Goal: Transaction & Acquisition: Purchase product/service

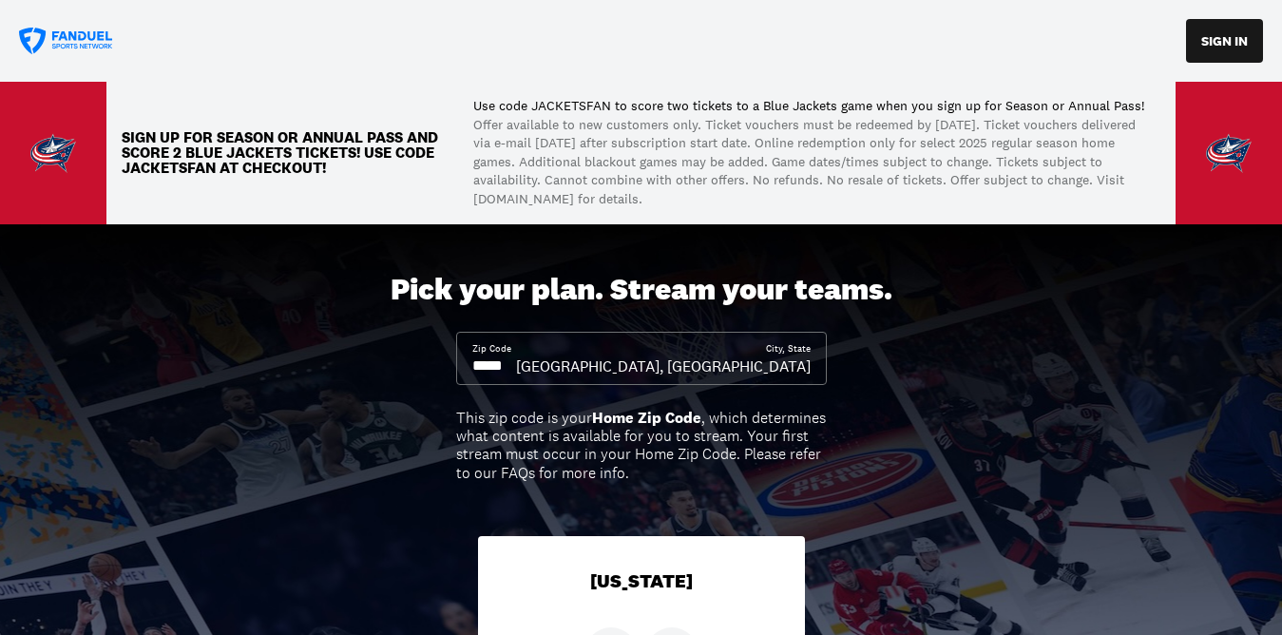
click at [567, 107] on p "Use code JACKETSFAN to score two tickets to a Blue Jackets game when you sign u…" at bounding box center [809, 106] width 672 height 19
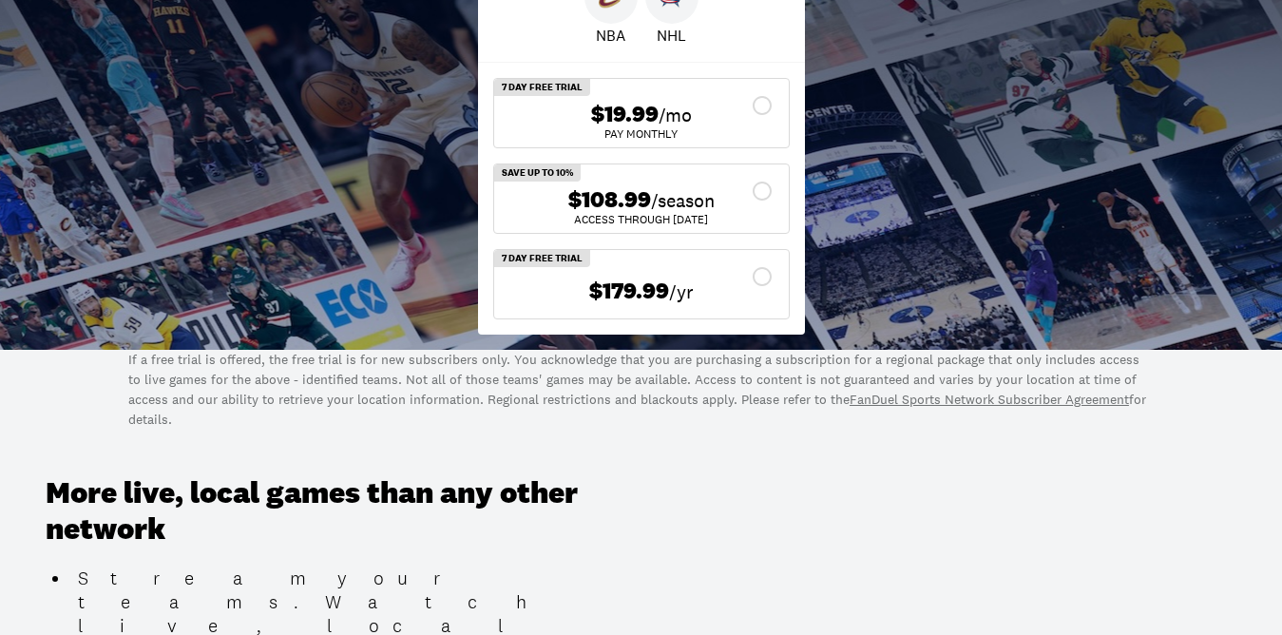
scroll to position [664, 0]
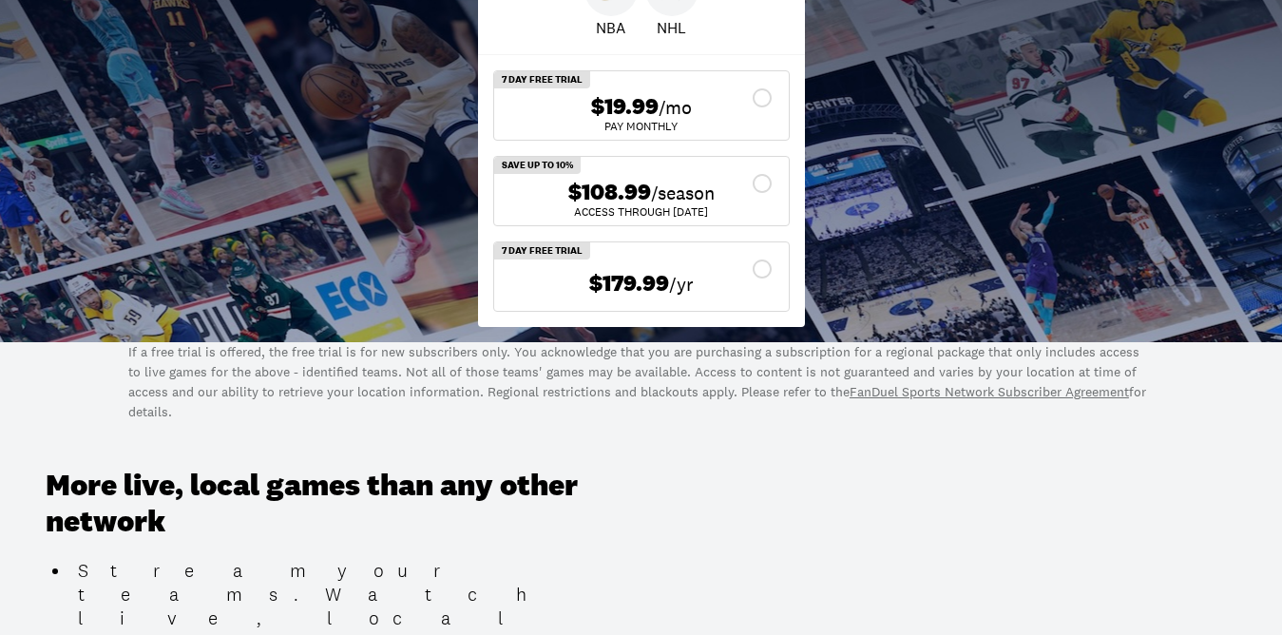
click at [754, 183] on div "$108.99 /season" at bounding box center [642, 193] width 264 height 28
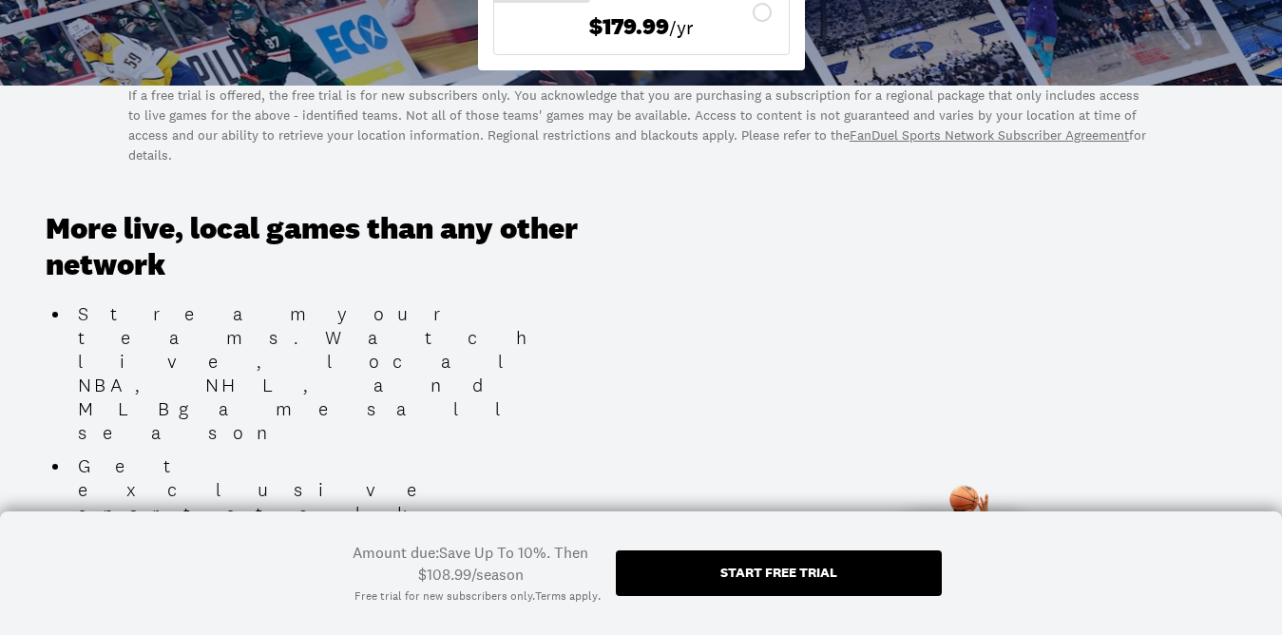
scroll to position [940, 0]
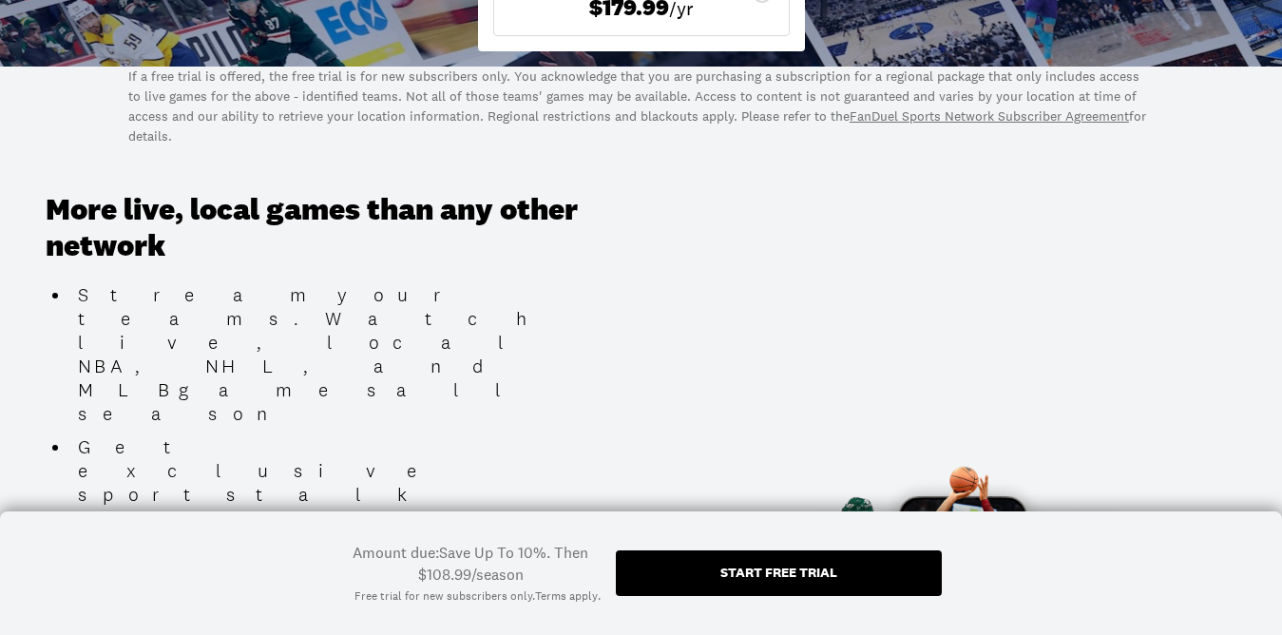
click at [740, 574] on div "Start free trial" at bounding box center [779, 572] width 117 height 13
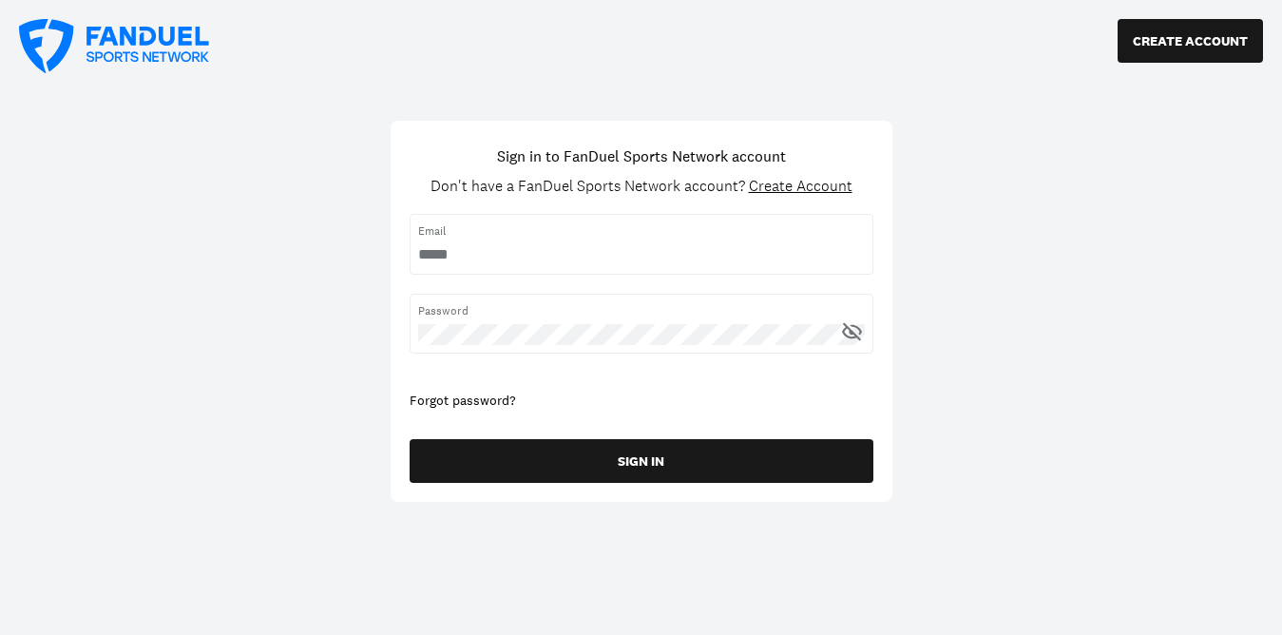
click at [630, 258] on input "username" at bounding box center [641, 254] width 447 height 21
click at [418, 266] on div at bounding box center [418, 266] width 0 height 0
click at [559, 249] on input "username" at bounding box center [641, 254] width 447 height 21
type input "**********"
click at [551, 349] on div "Password" at bounding box center [642, 324] width 464 height 60
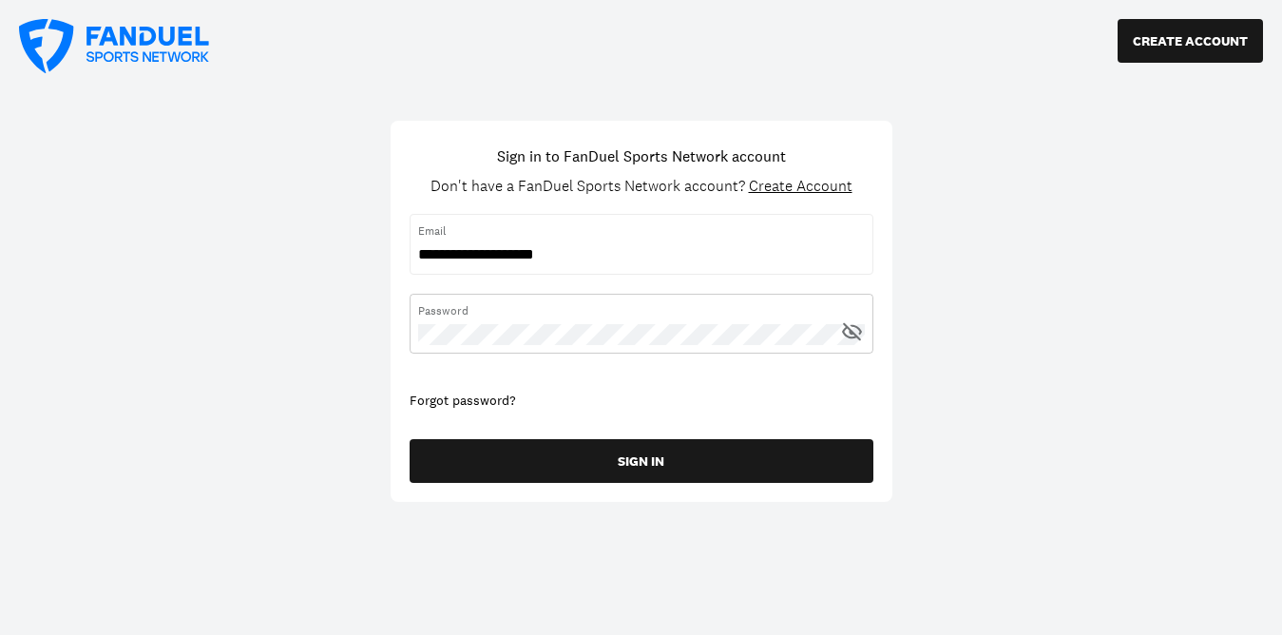
click at [418, 345] on div at bounding box center [418, 345] width 0 height 0
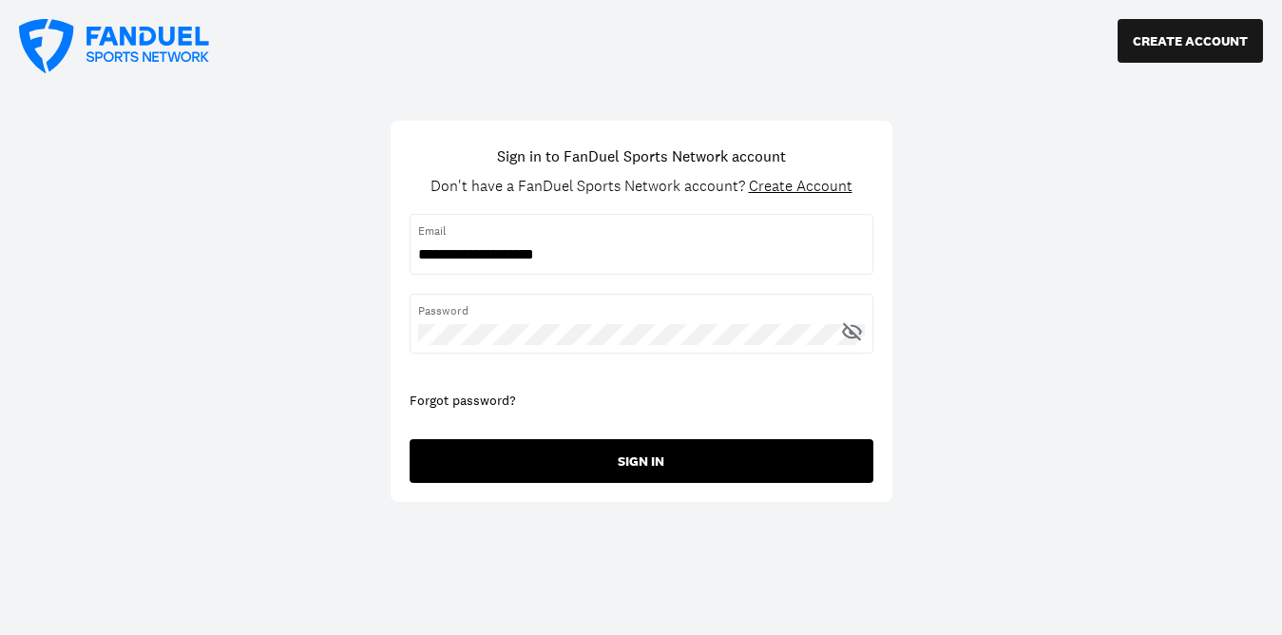
click at [650, 456] on button "SIGN IN" at bounding box center [642, 461] width 464 height 44
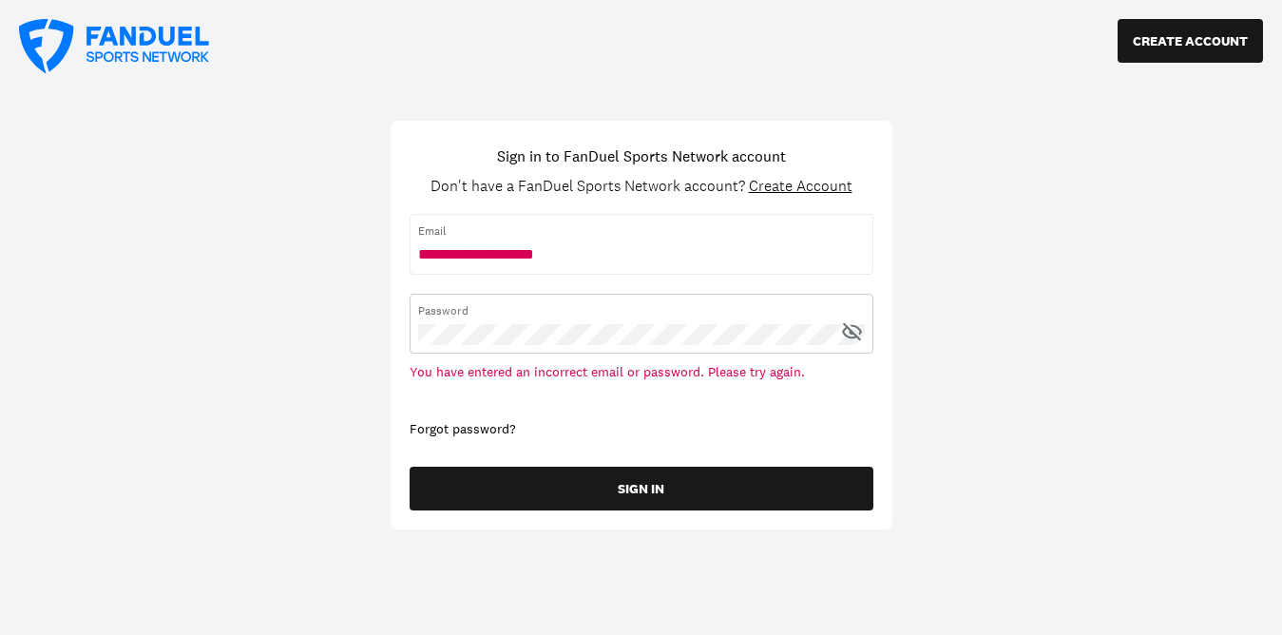
click at [418, 345] on div at bounding box center [418, 345] width 0 height 0
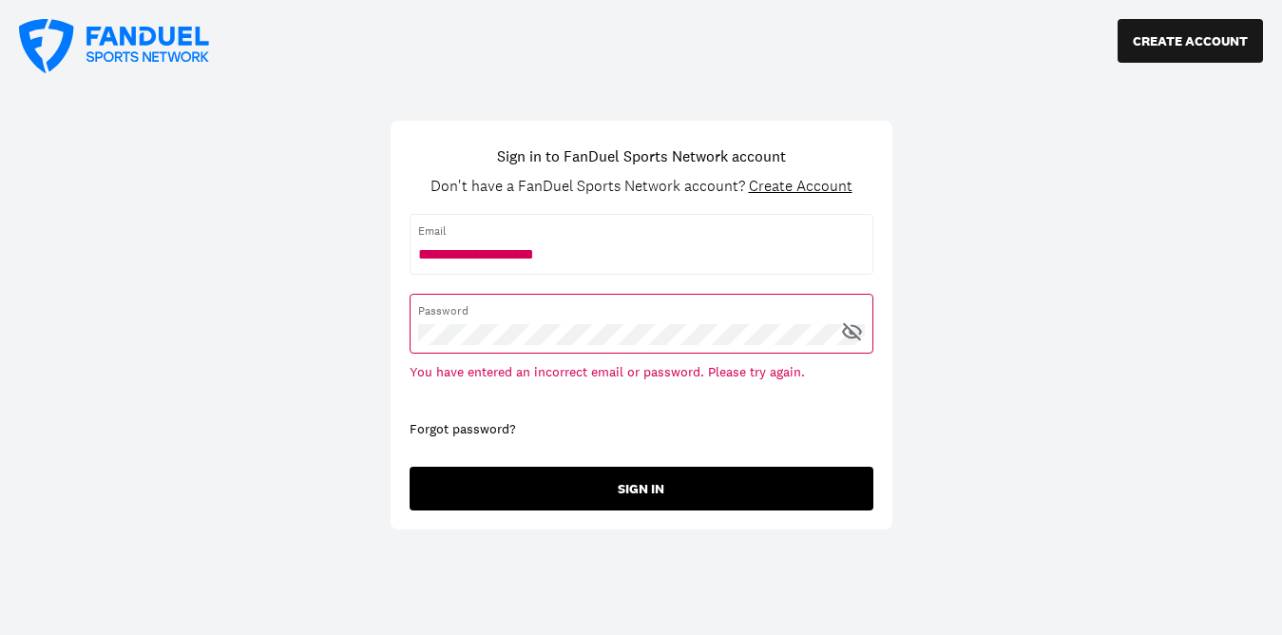
click at [644, 495] on button "SIGN IN" at bounding box center [642, 489] width 464 height 44
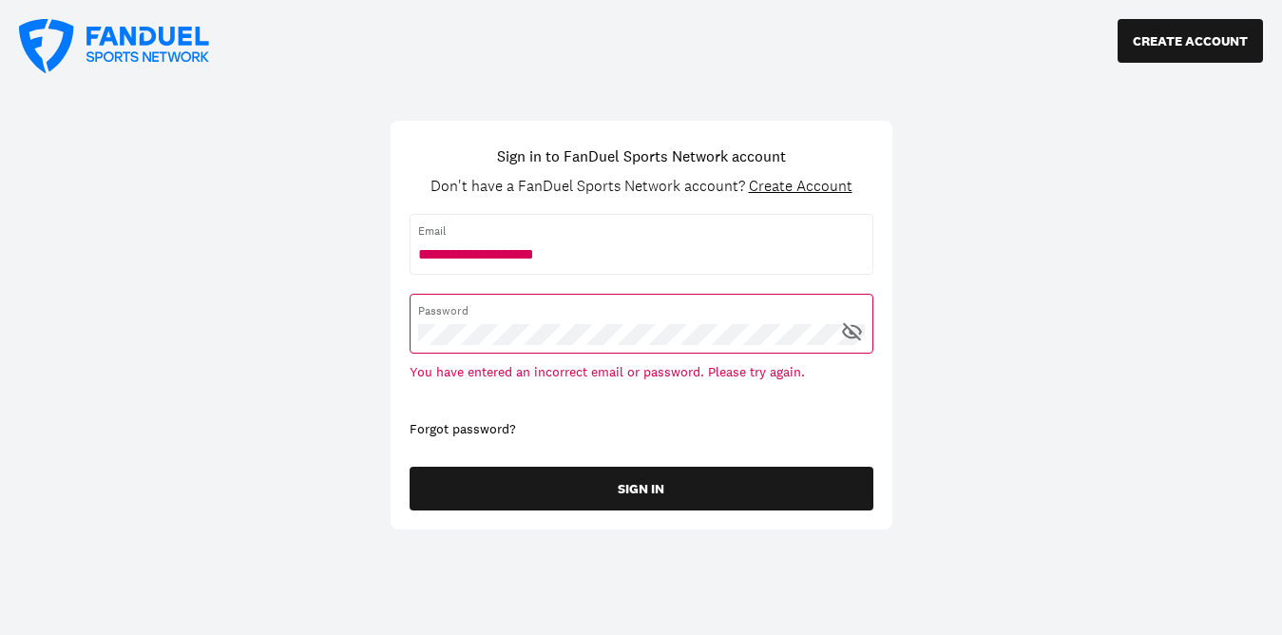
click at [790, 185] on span "Create Account" at bounding box center [801, 186] width 104 height 20
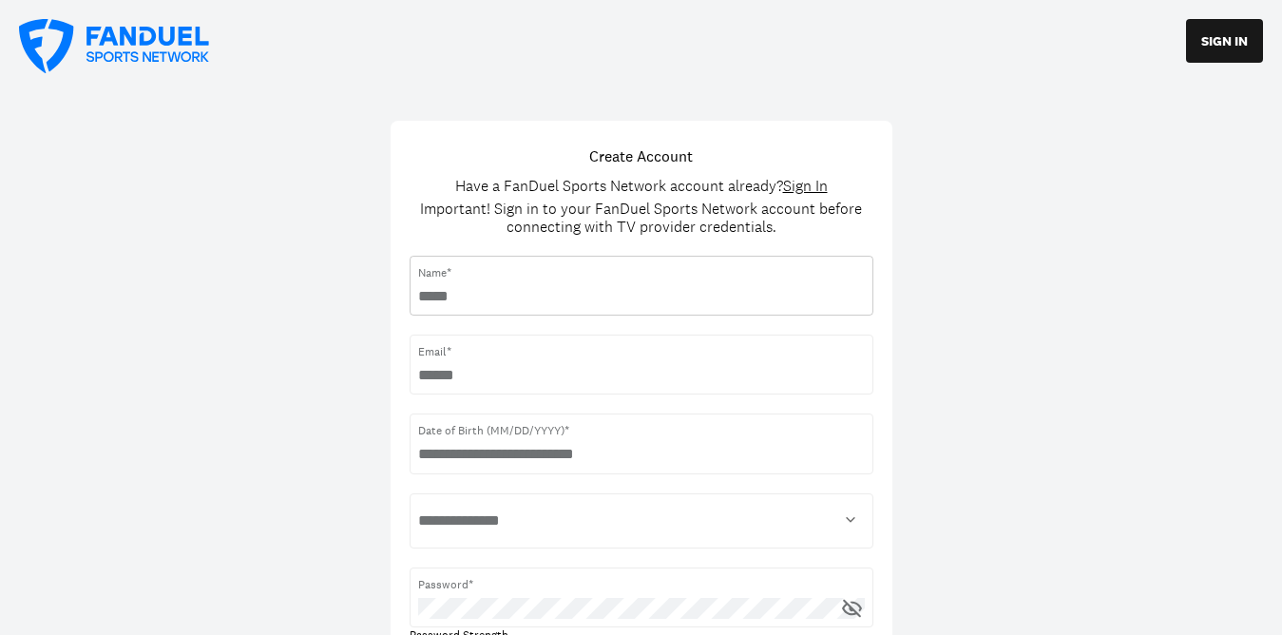
click at [620, 287] on input "text" at bounding box center [641, 296] width 447 height 21
type input "**********"
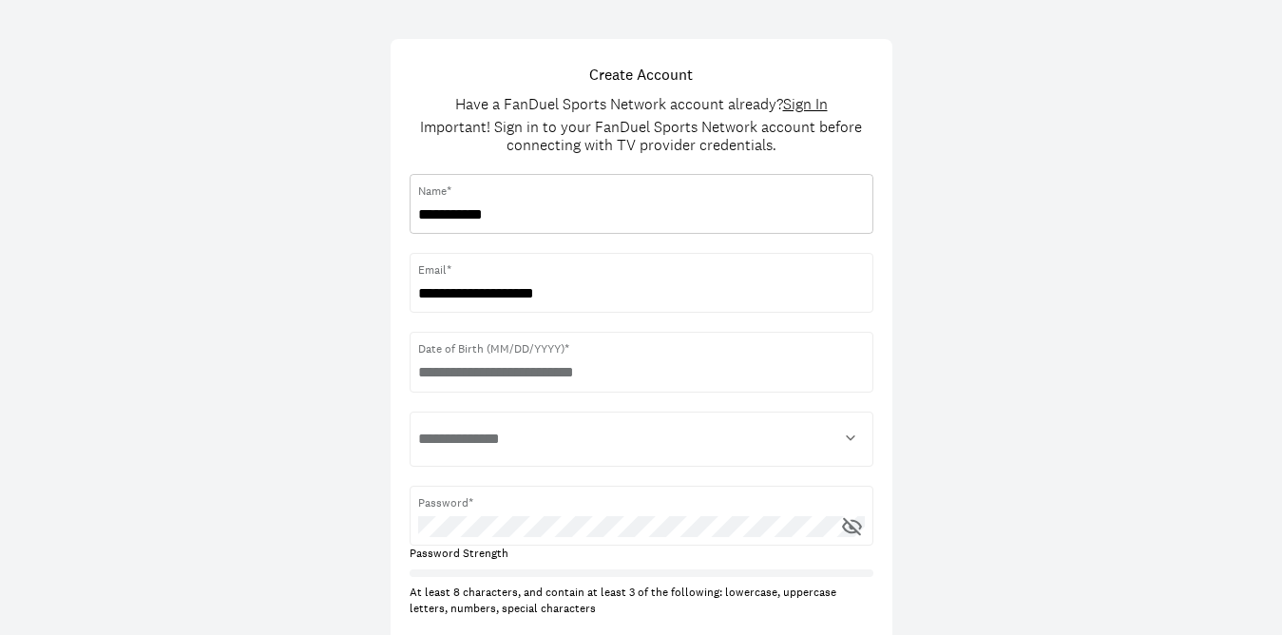
scroll to position [144, 0]
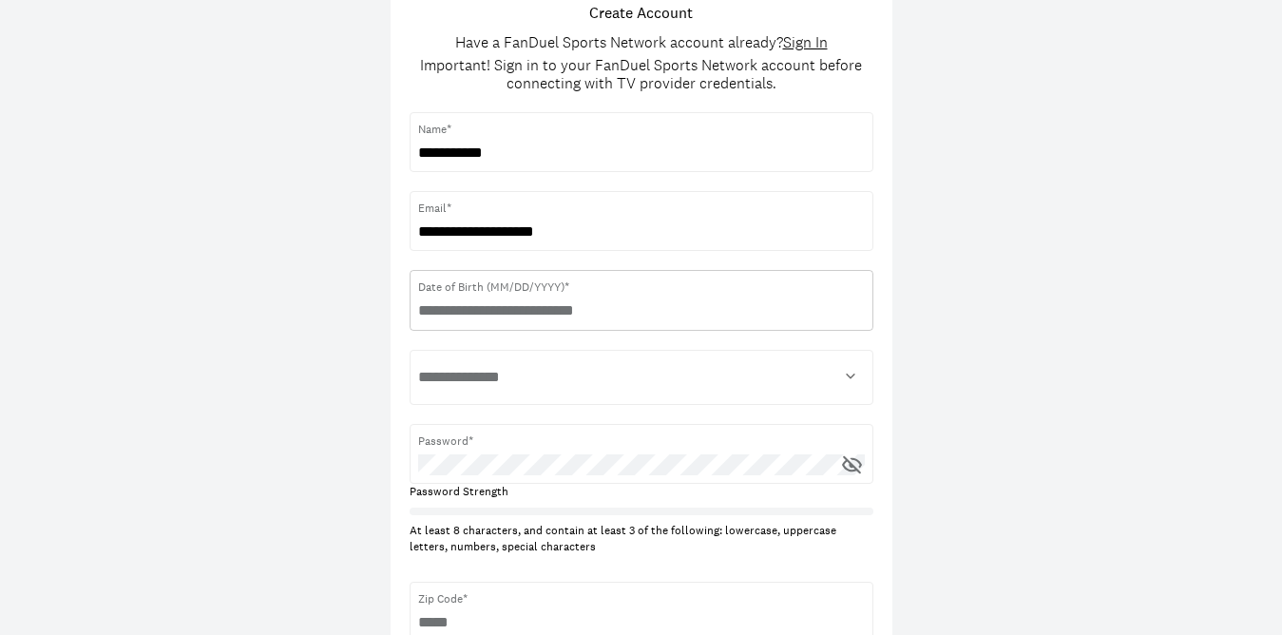
click at [474, 309] on input "text" at bounding box center [641, 310] width 447 height 21
type input "**********"
click at [257, 324] on div "**********" at bounding box center [641, 329] width 1282 height 947
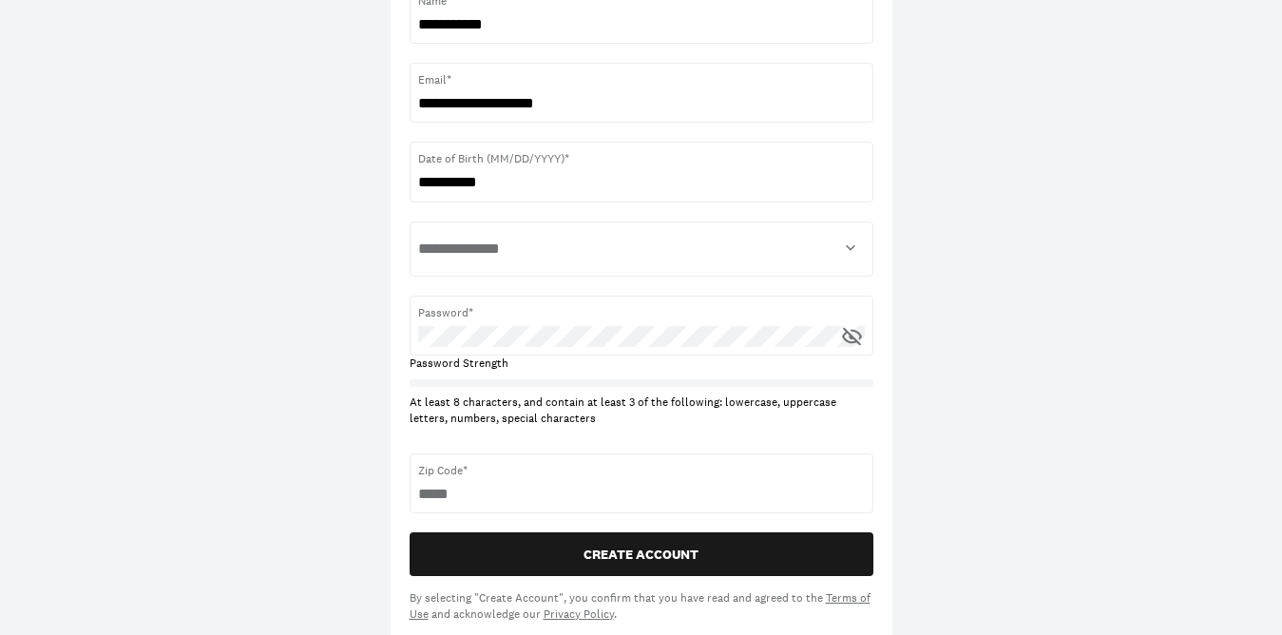
scroll to position [277, 0]
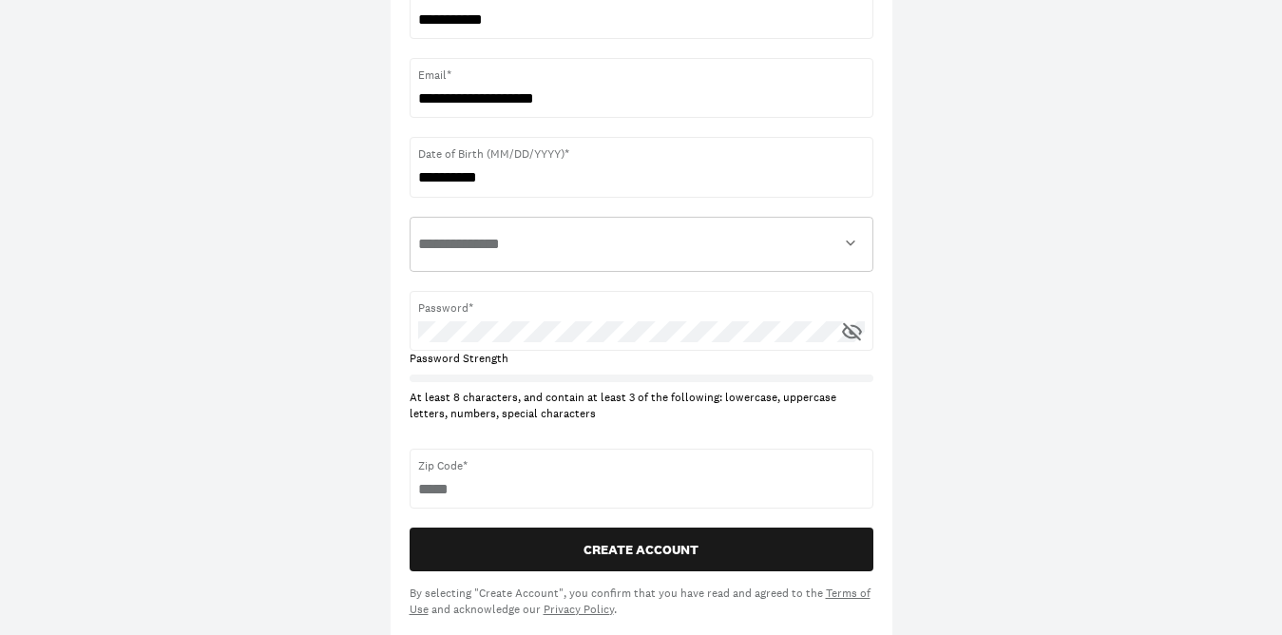
click at [460, 251] on select "**********" at bounding box center [641, 244] width 447 height 38
select select "**********"
click at [418, 225] on select "**********" at bounding box center [641, 244] width 447 height 38
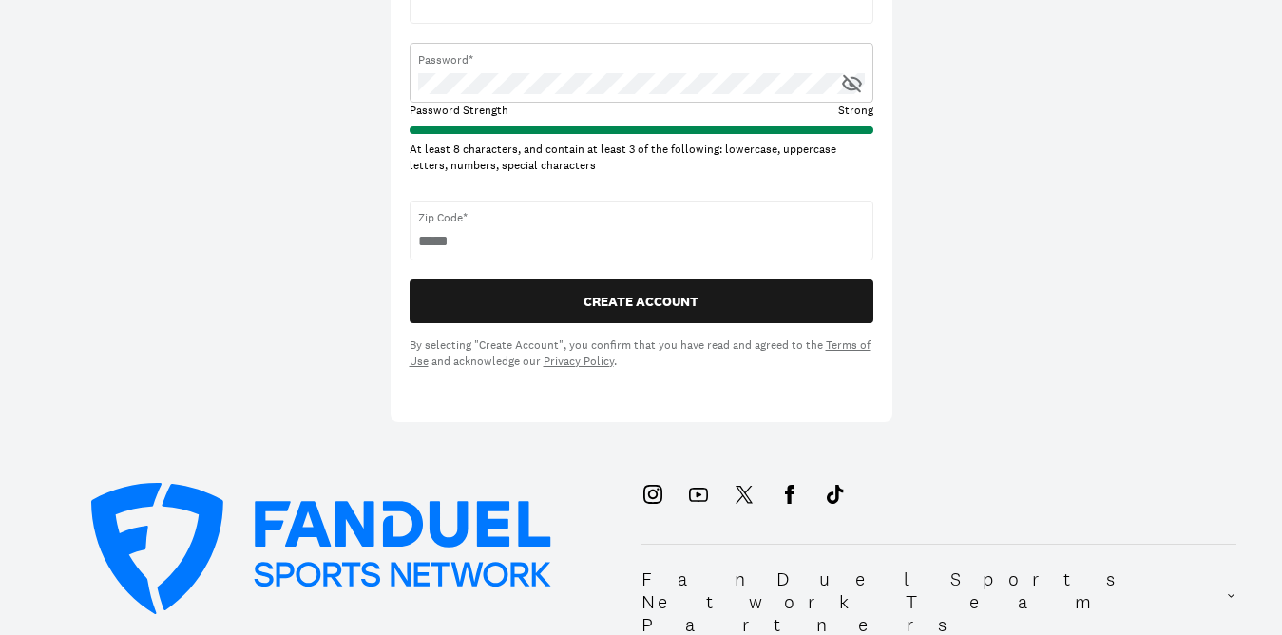
scroll to position [528, 0]
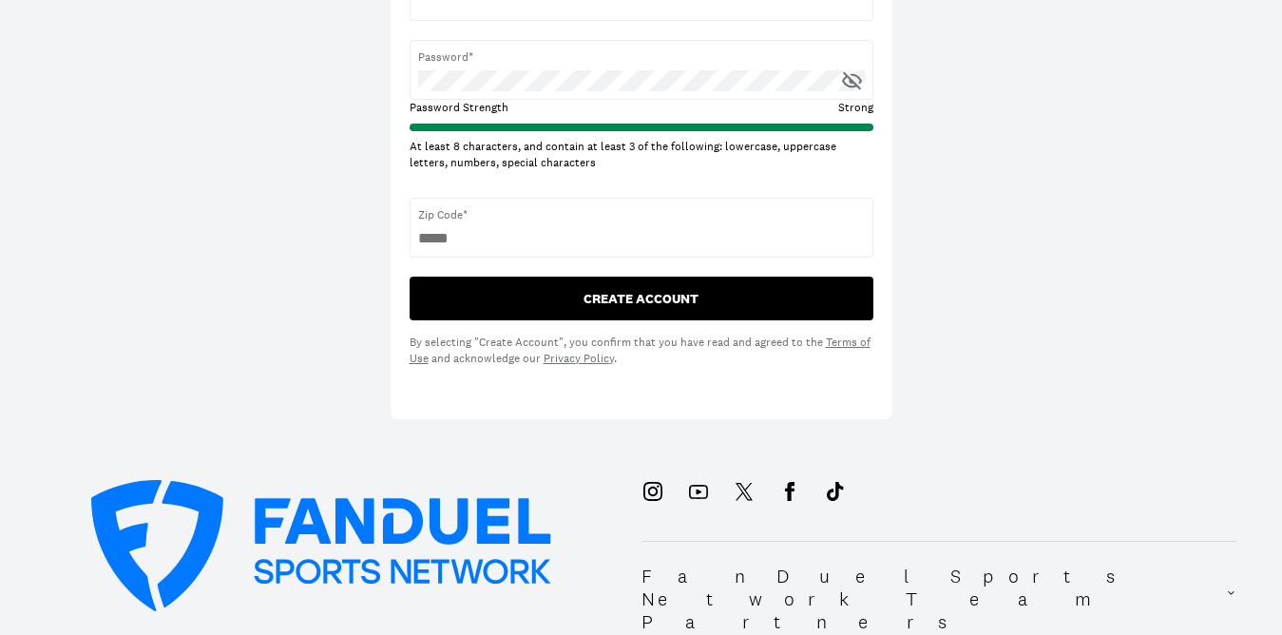
click at [663, 295] on button "CREATE ACCOUNT" at bounding box center [642, 299] width 464 height 44
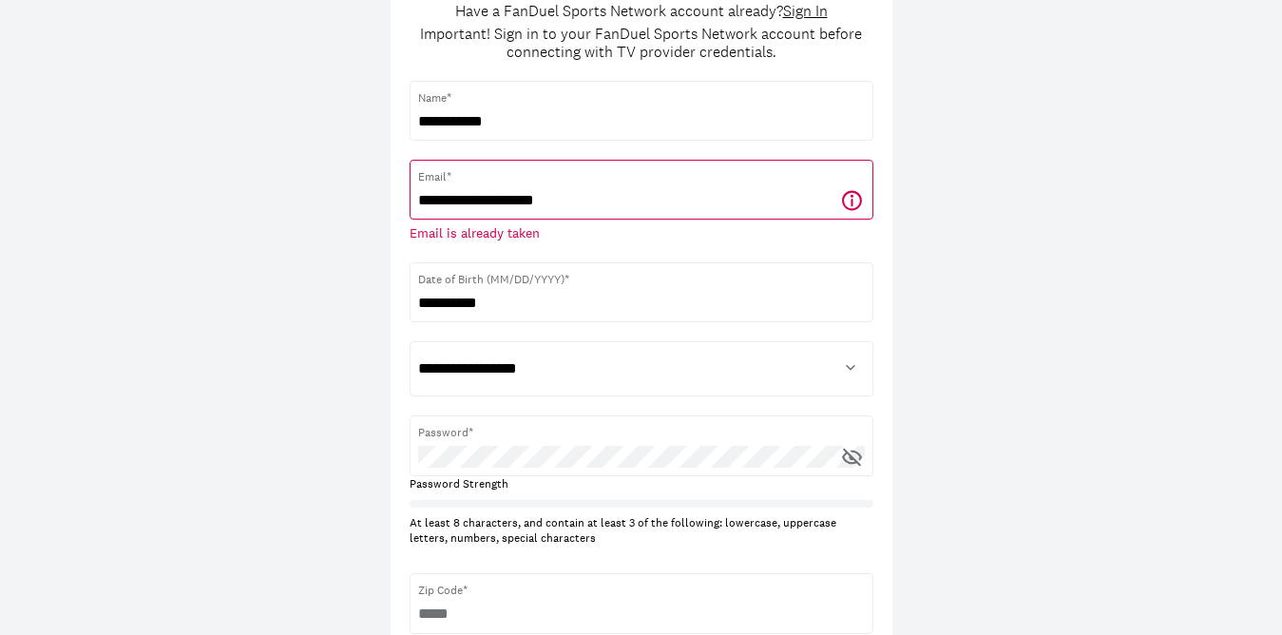
scroll to position [0, 0]
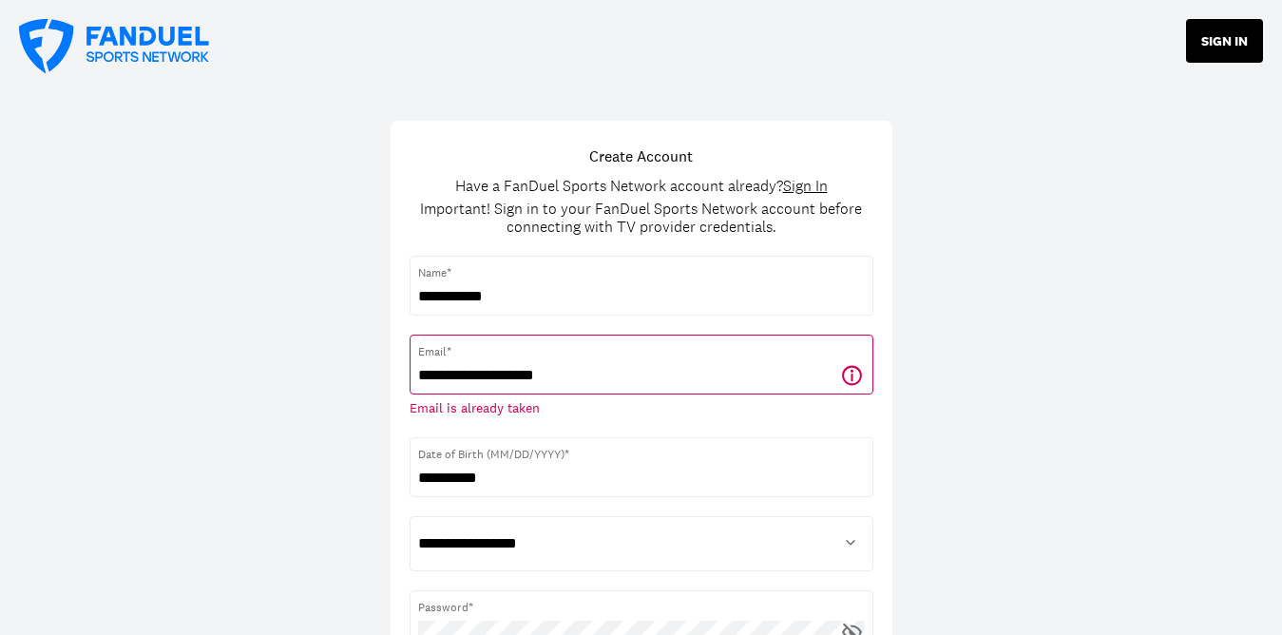
click at [1229, 40] on button "SIGN IN" at bounding box center [1224, 41] width 77 height 44
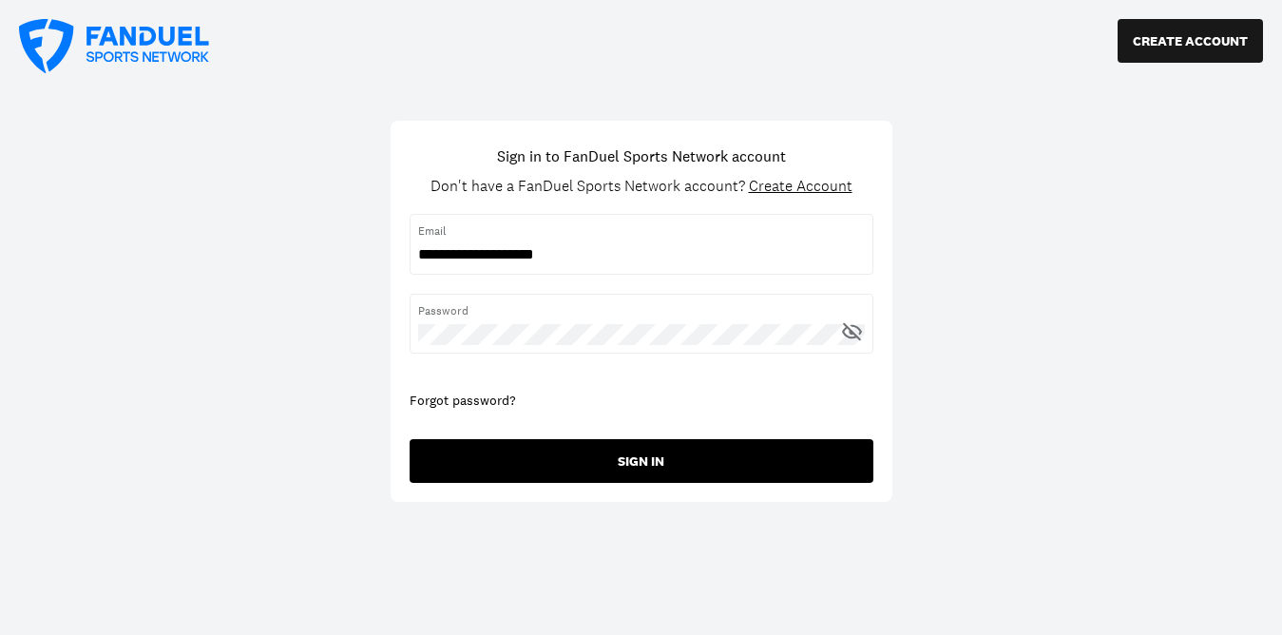
click at [625, 462] on button "SIGN IN" at bounding box center [642, 461] width 464 height 44
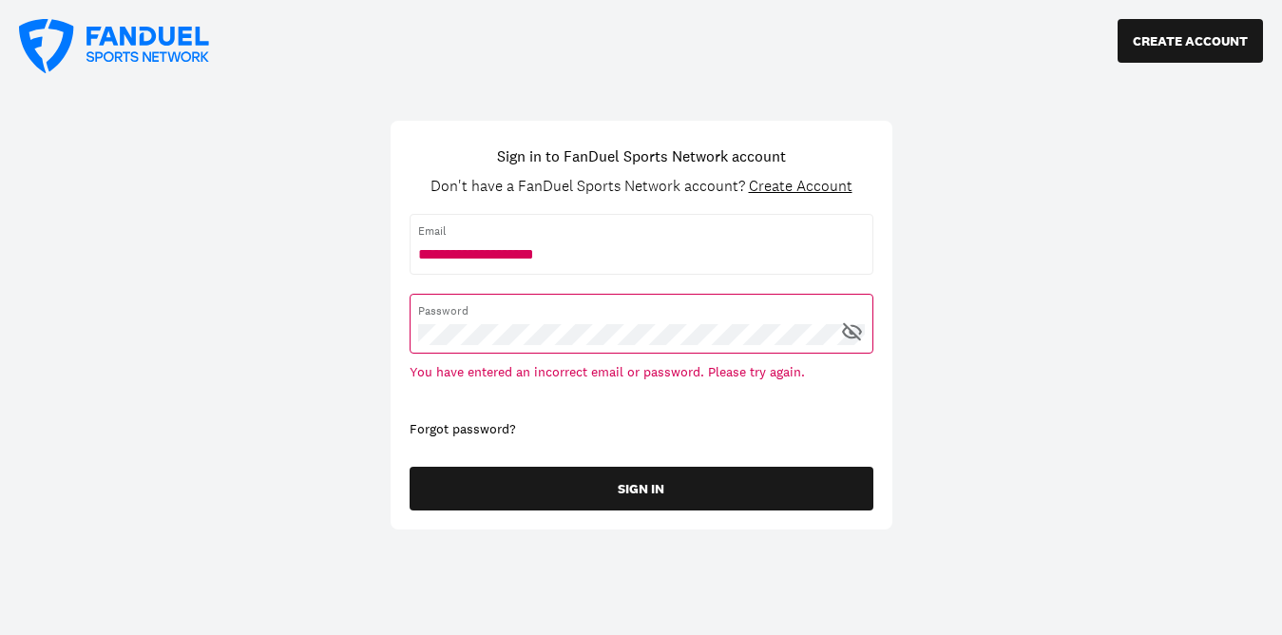
click at [447, 431] on div "Forgot password?" at bounding box center [642, 429] width 464 height 19
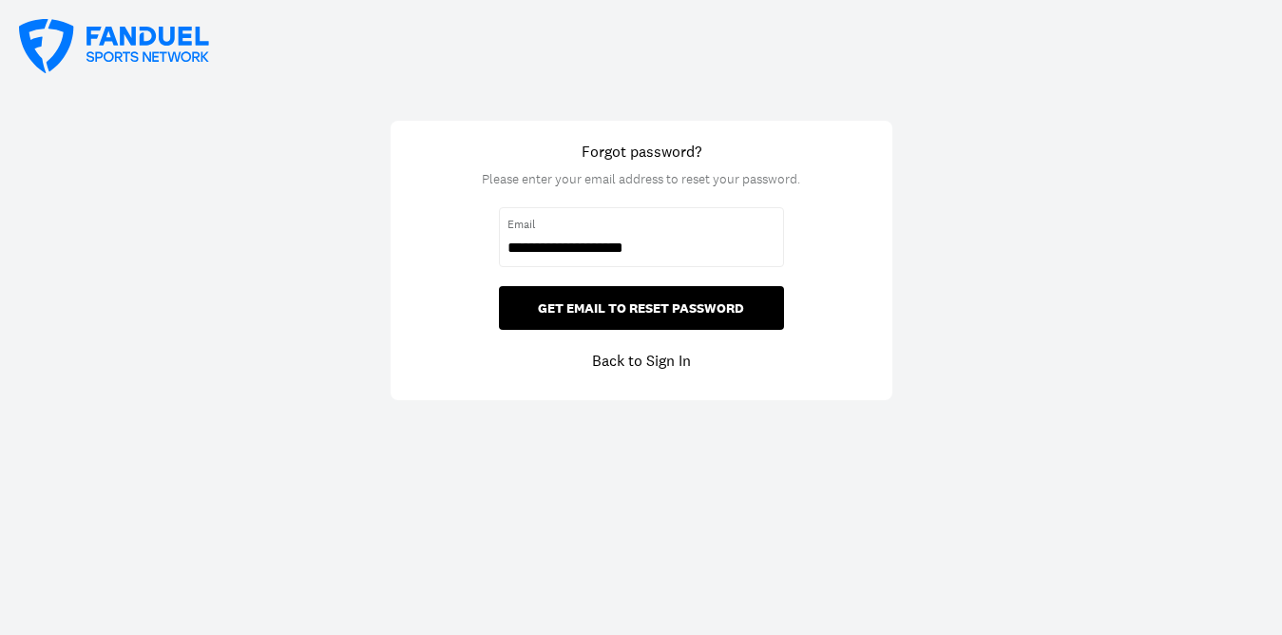
click at [635, 312] on button "GET EMAIL TO RESET PASSWORD" at bounding box center [641, 308] width 285 height 44
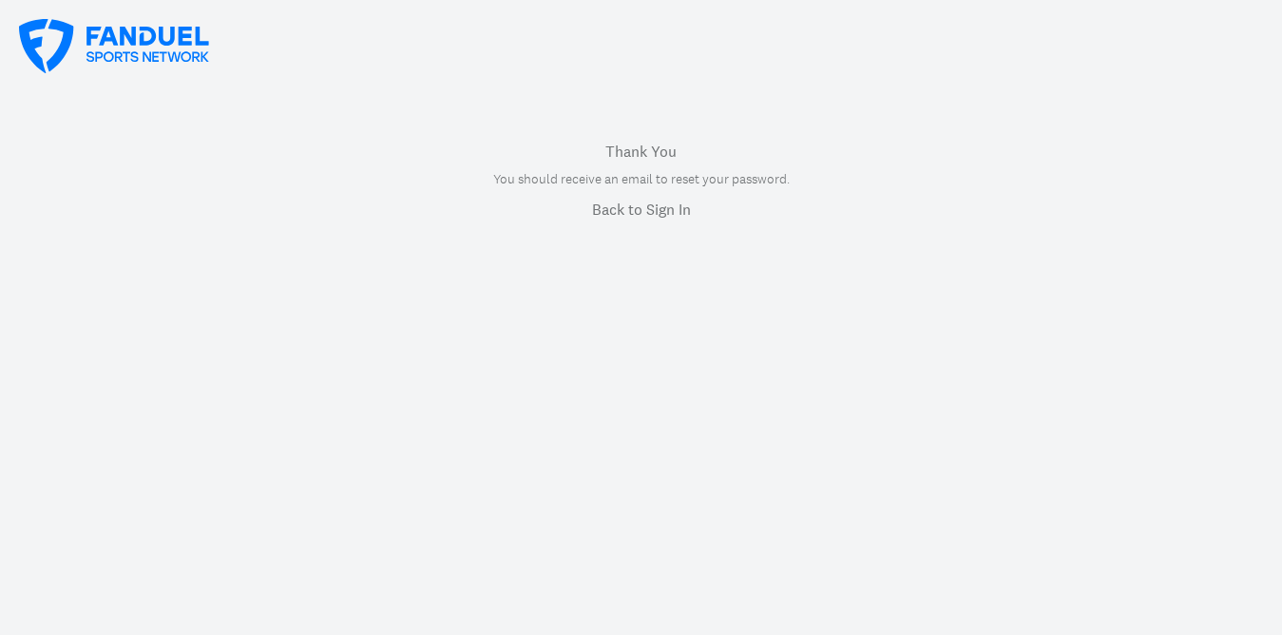
click at [631, 209] on link "Back to Sign In" at bounding box center [641, 209] width 99 height 23
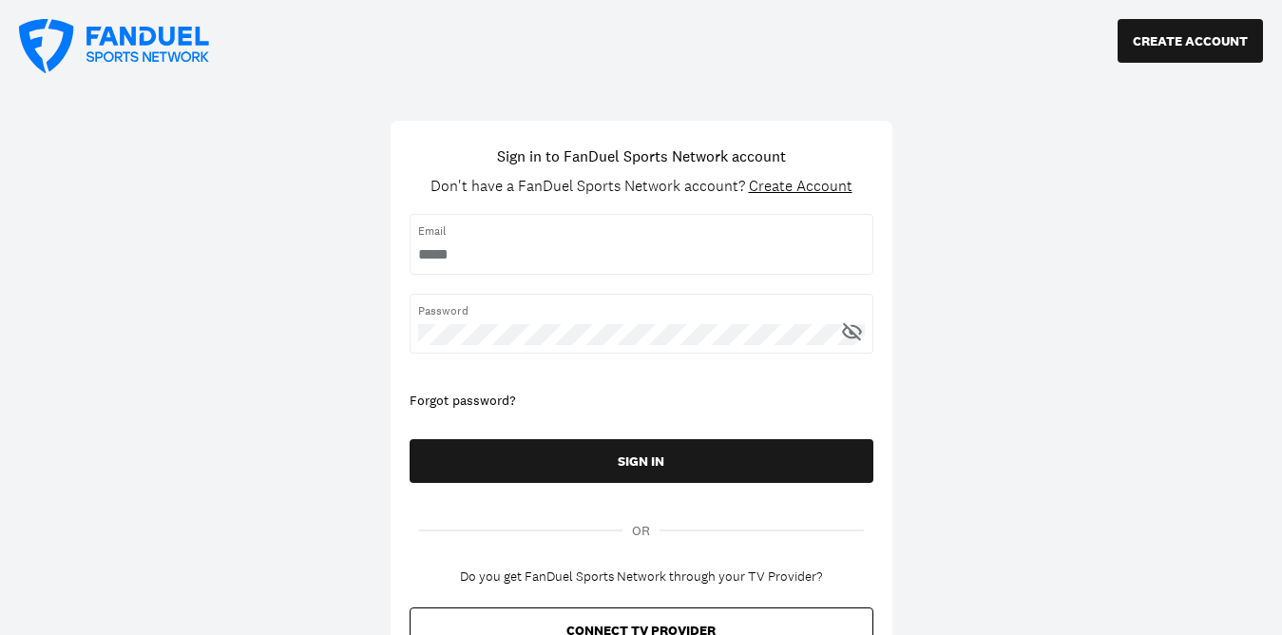
type input "**********"
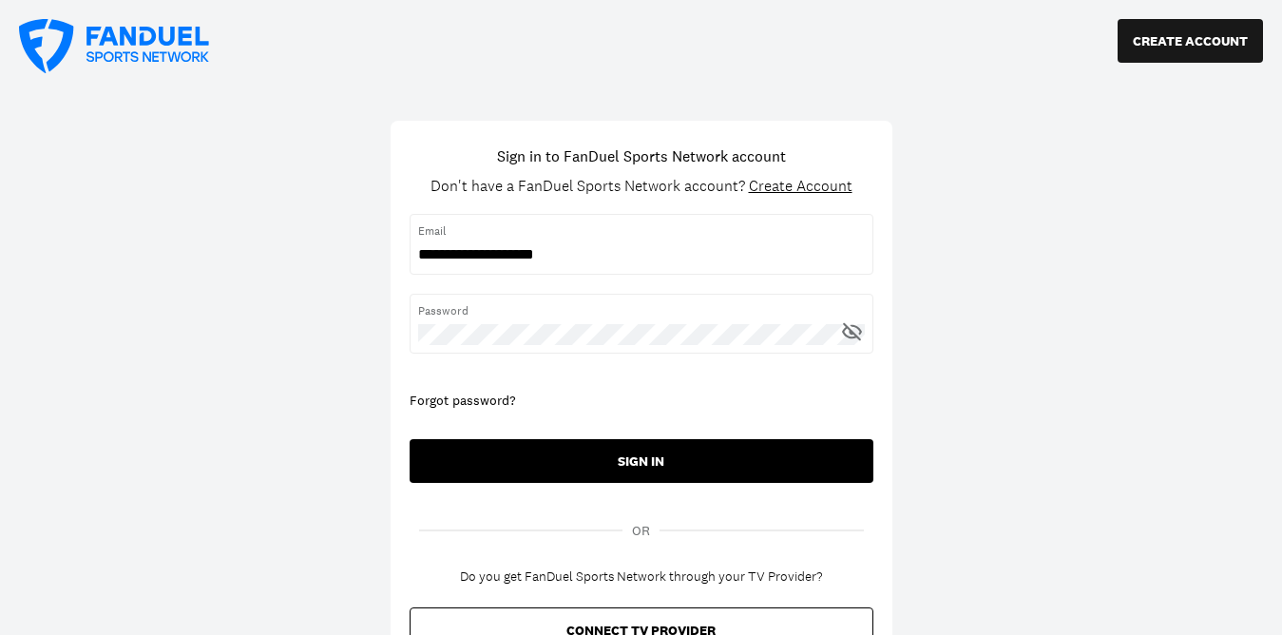
click at [648, 455] on button "SIGN IN" at bounding box center [642, 461] width 464 height 44
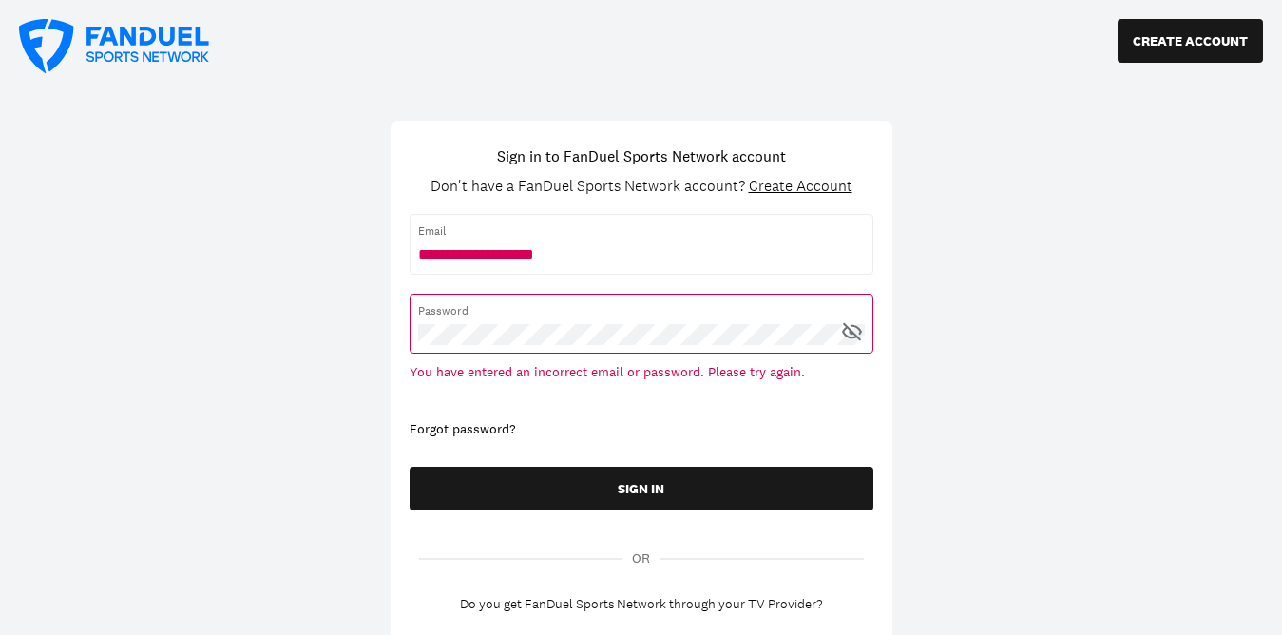
click at [496, 422] on div "Forgot password?" at bounding box center [642, 429] width 464 height 19
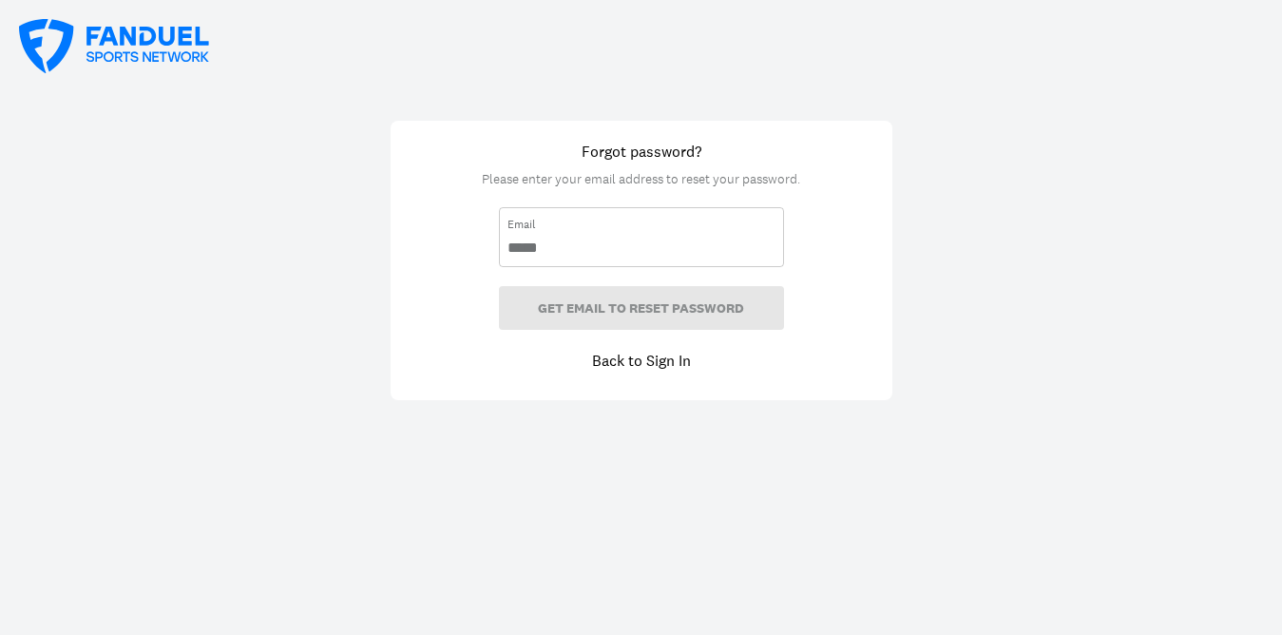
click at [611, 252] on input "email" at bounding box center [642, 248] width 268 height 21
type input "**********"
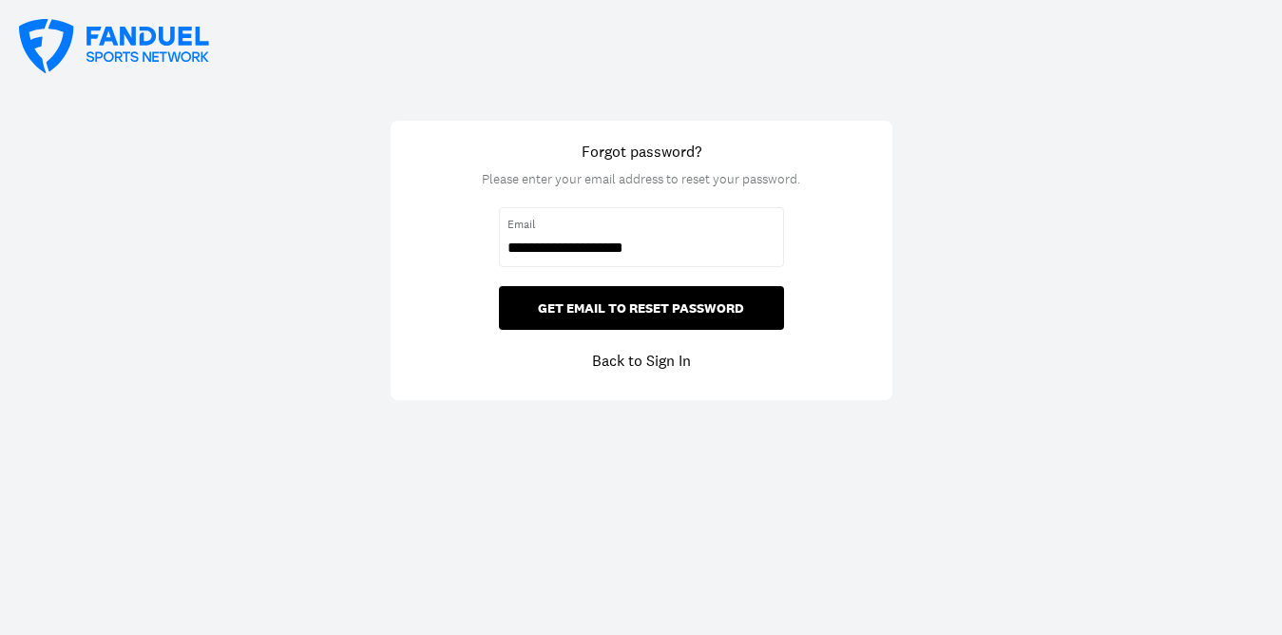
click at [630, 313] on button "GET EMAIL TO RESET PASSWORD" at bounding box center [641, 308] width 285 height 44
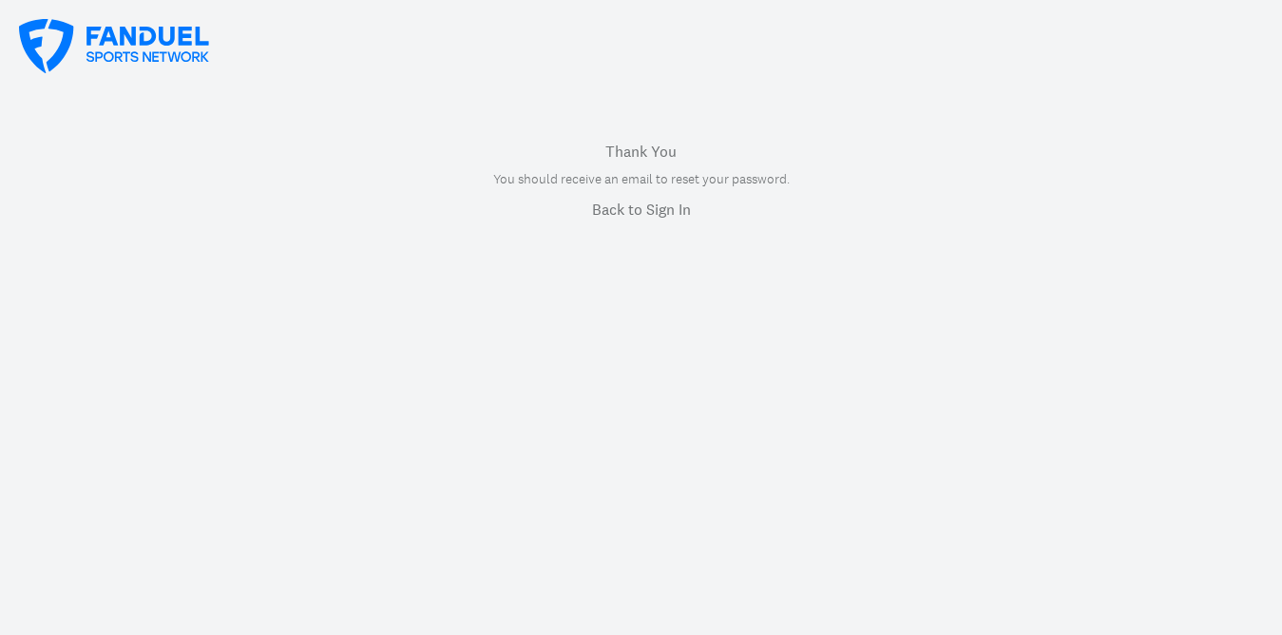
click at [639, 205] on link "Back to Sign In" at bounding box center [641, 209] width 99 height 23
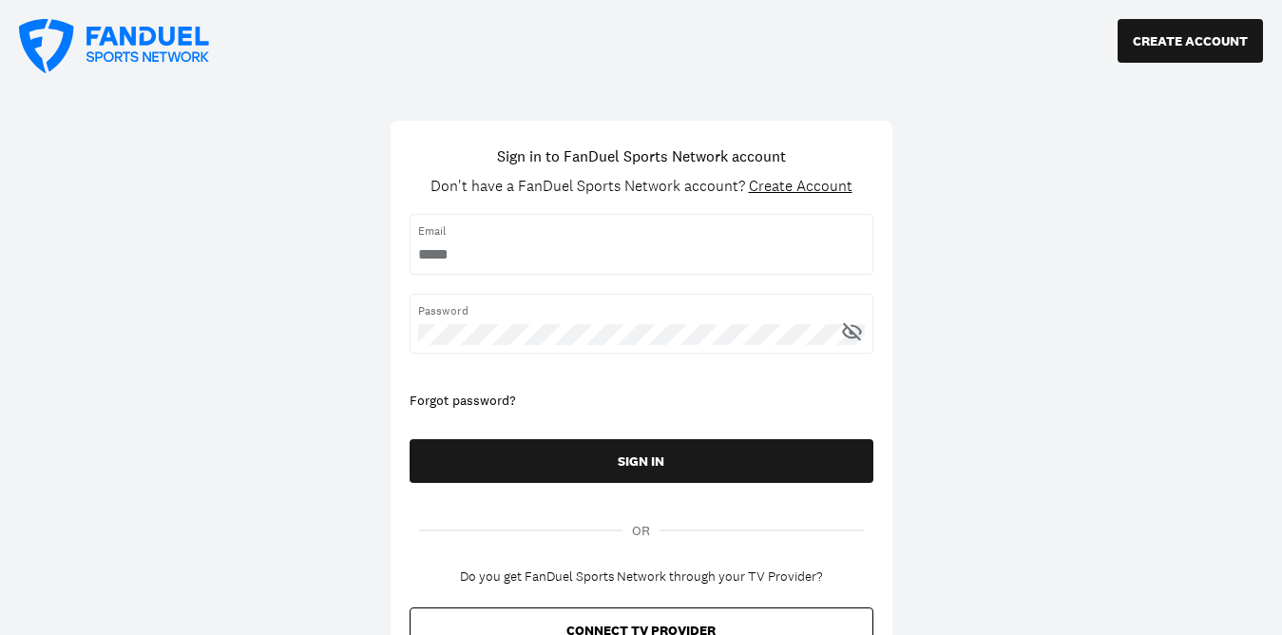
type input "**********"
click at [301, 318] on div "CREATE ACCOUNT Sign in to FanDuel Sports Network account Don't have a FanDuel S…" at bounding box center [641, 342] width 1282 height 685
click at [238, 320] on div "CREATE ACCOUNT Sign in to FanDuel Sports Network account Don't have a FanDuel S…" at bounding box center [641, 342] width 1282 height 685
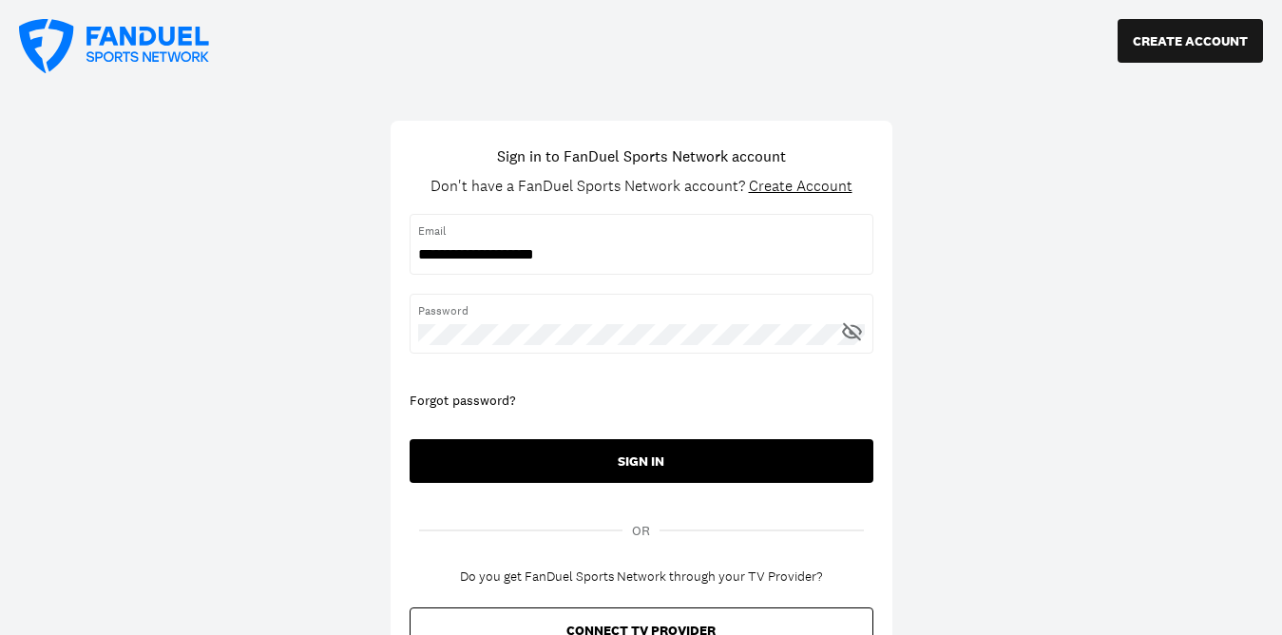
click at [663, 453] on button "SIGN IN" at bounding box center [642, 461] width 464 height 44
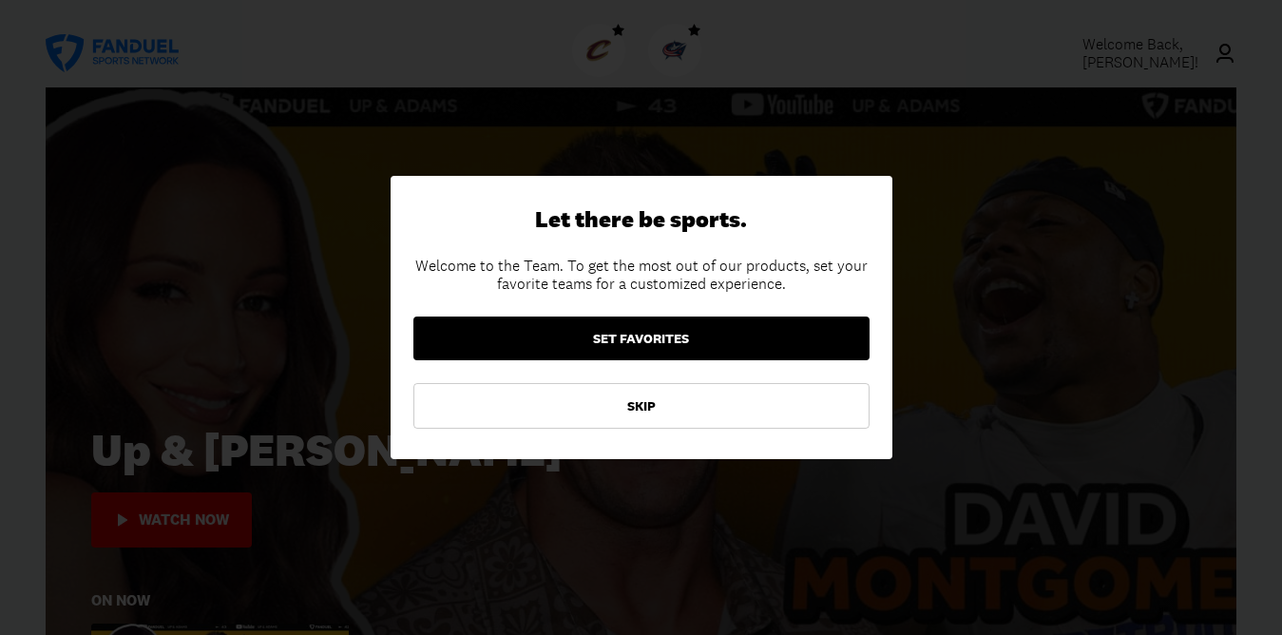
click at [663, 340] on button "SET FAVORITES" at bounding box center [641, 339] width 456 height 44
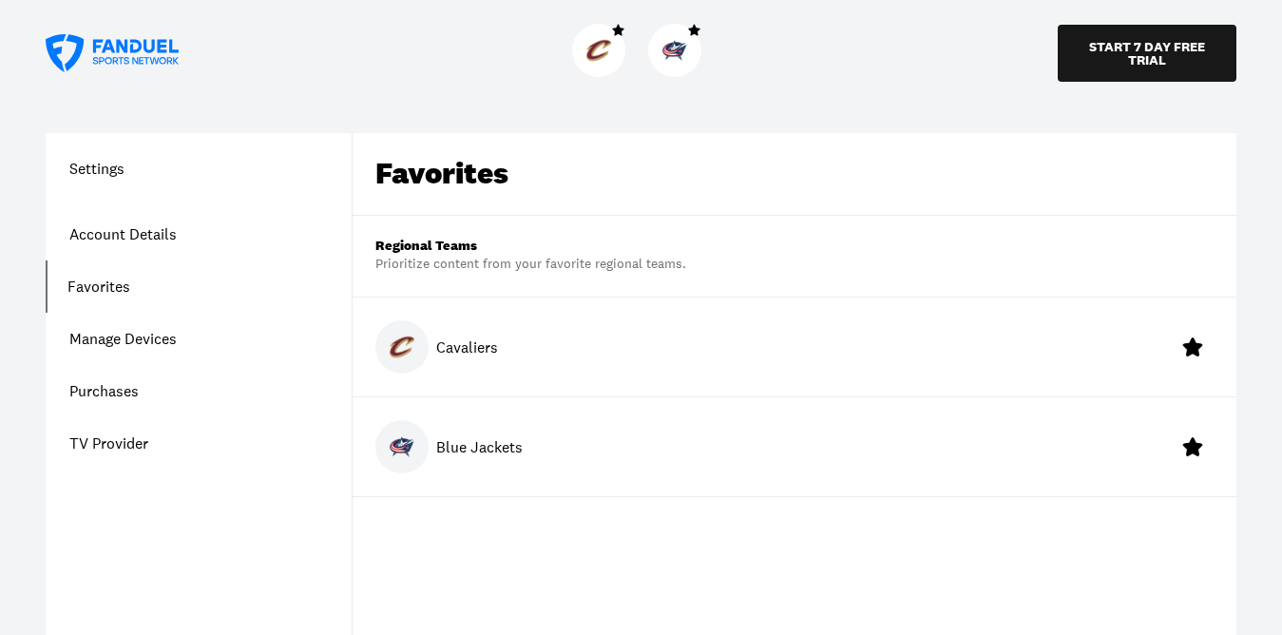
click at [660, 342] on div "Cavaliers" at bounding box center [795, 347] width 884 height 99
click at [1193, 347] on icon at bounding box center [1193, 347] width 16 height 14
click at [933, 339] on div "Blue Jackets" at bounding box center [795, 347] width 884 height 99
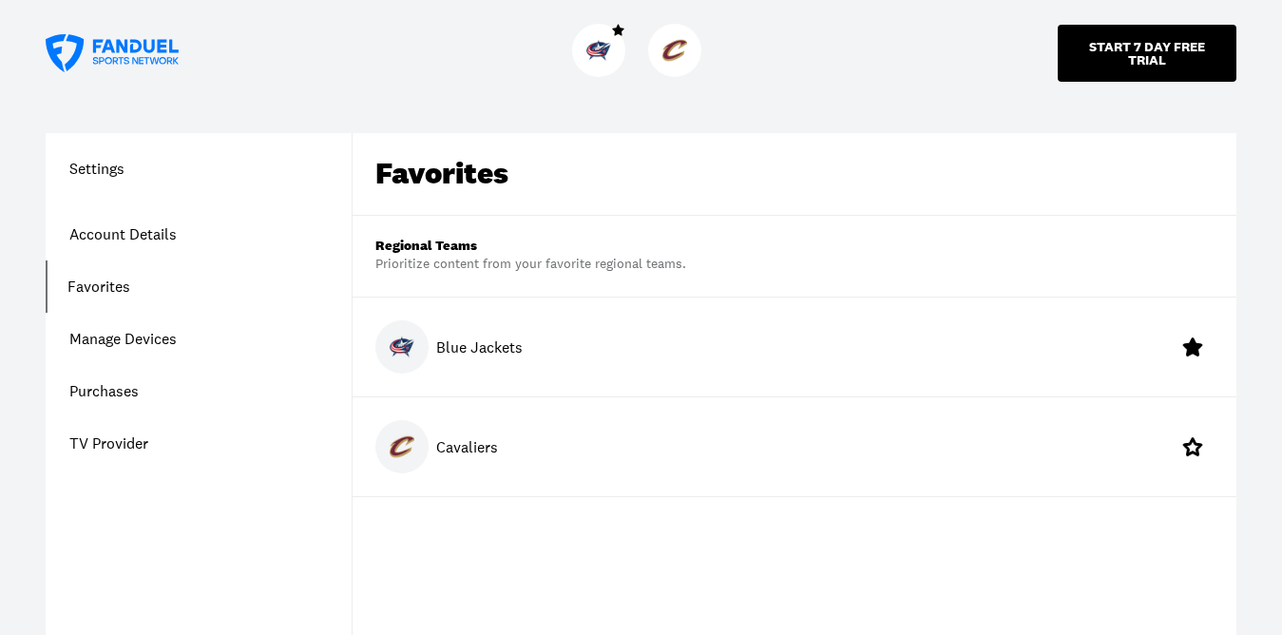
click at [1146, 53] on button "START 7 DAY FREE TRIAL" at bounding box center [1147, 53] width 179 height 57
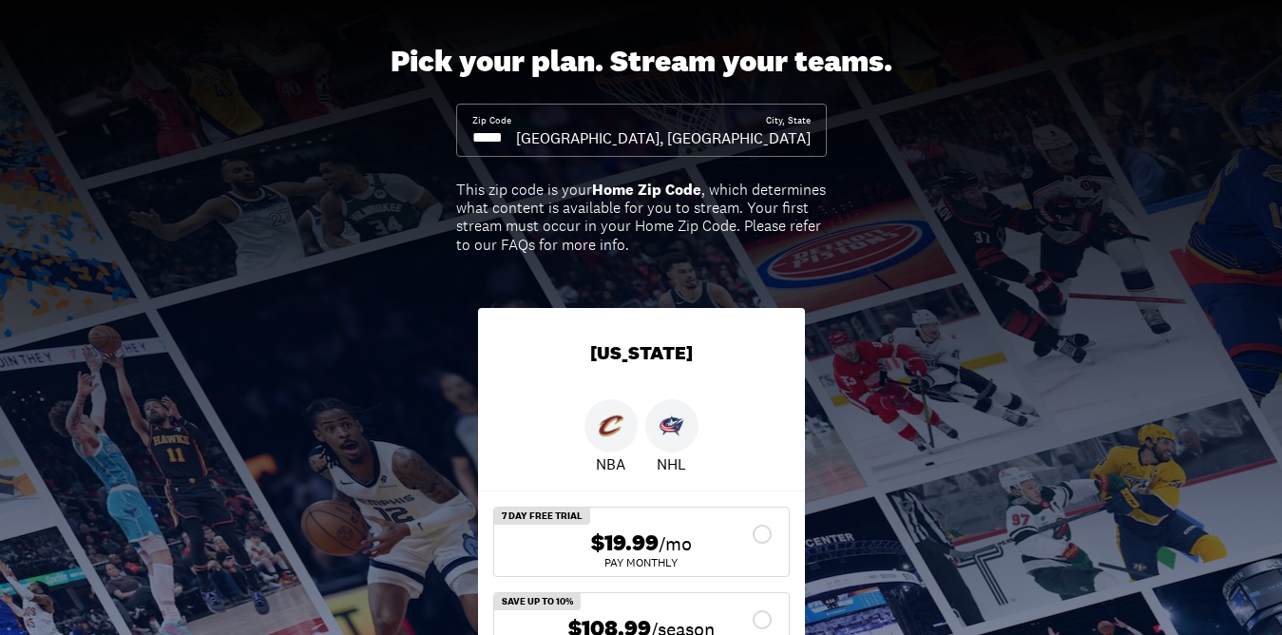
scroll to position [368, 0]
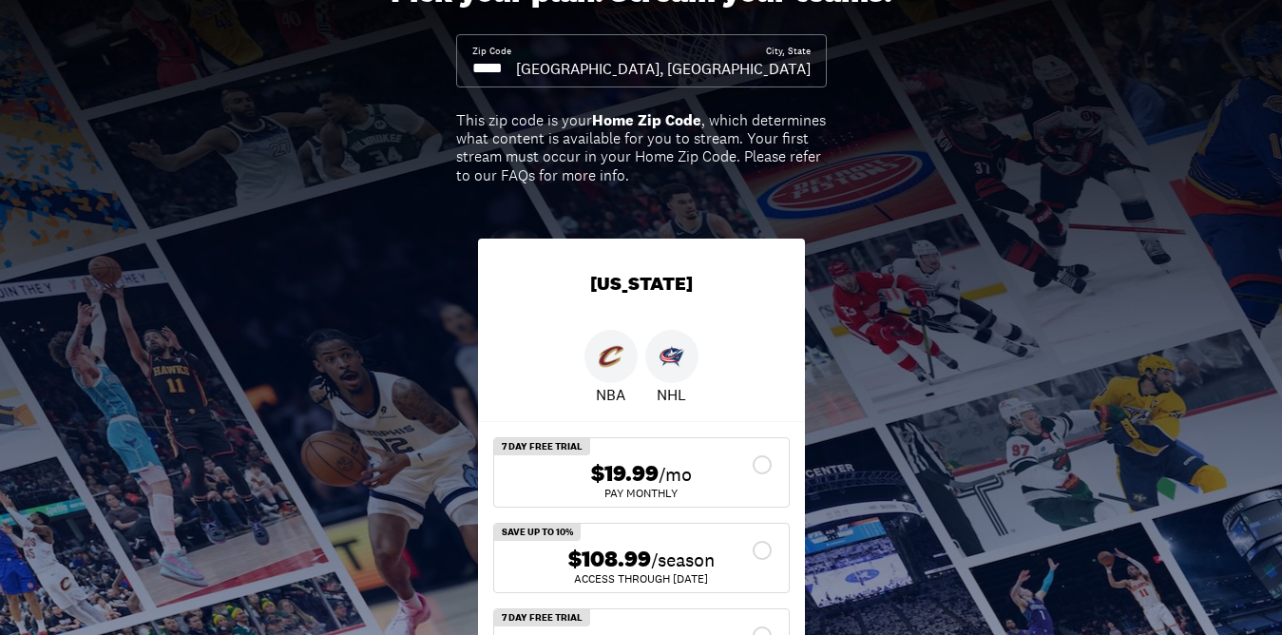
click at [758, 548] on div "$108.99 /season" at bounding box center [642, 560] width 264 height 28
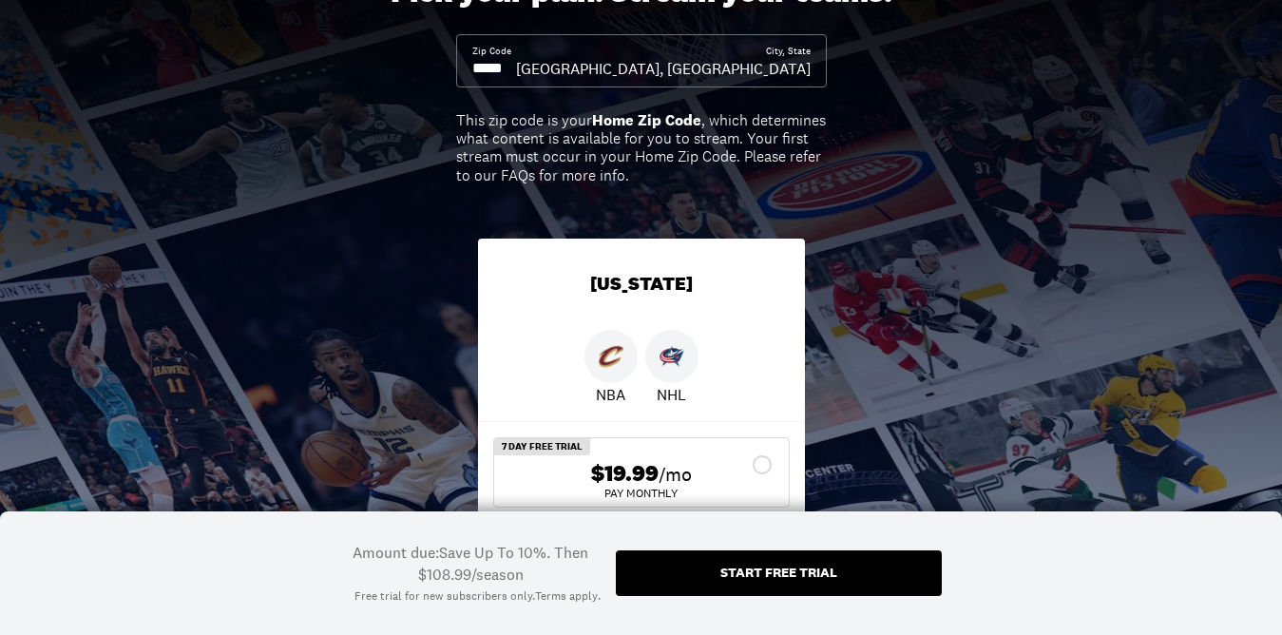
click at [738, 577] on div "Start free trial" at bounding box center [779, 572] width 117 height 13
click at [740, 577] on div "Start free trial" at bounding box center [779, 572] width 117 height 13
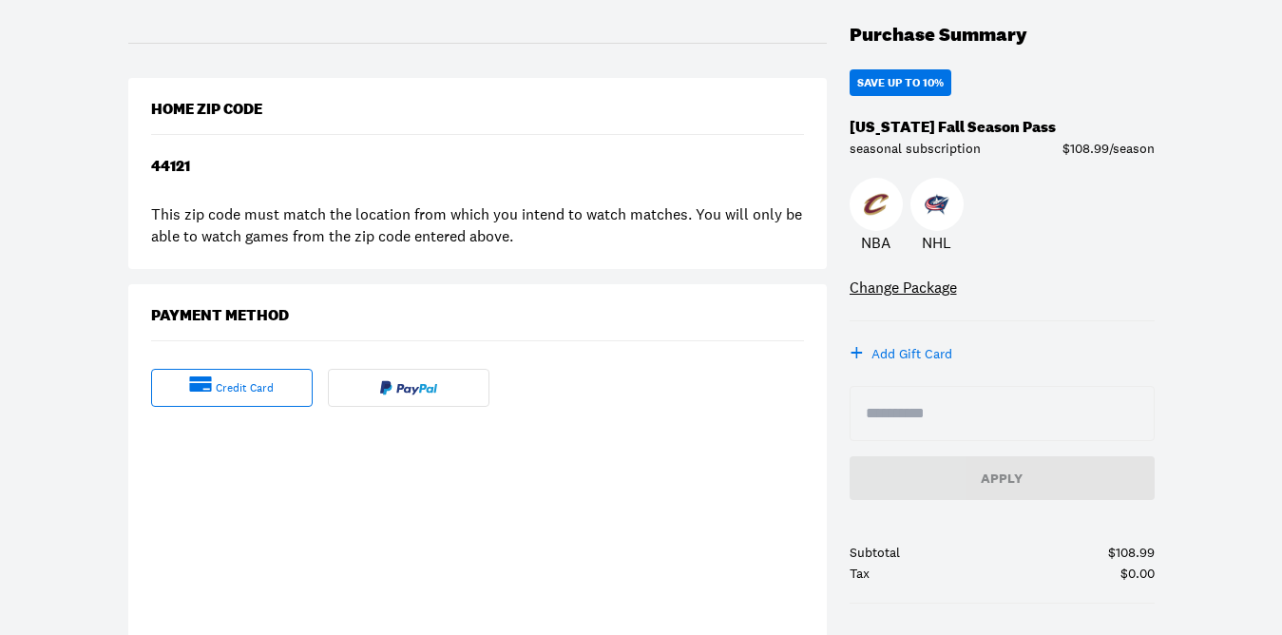
scroll to position [214, 0]
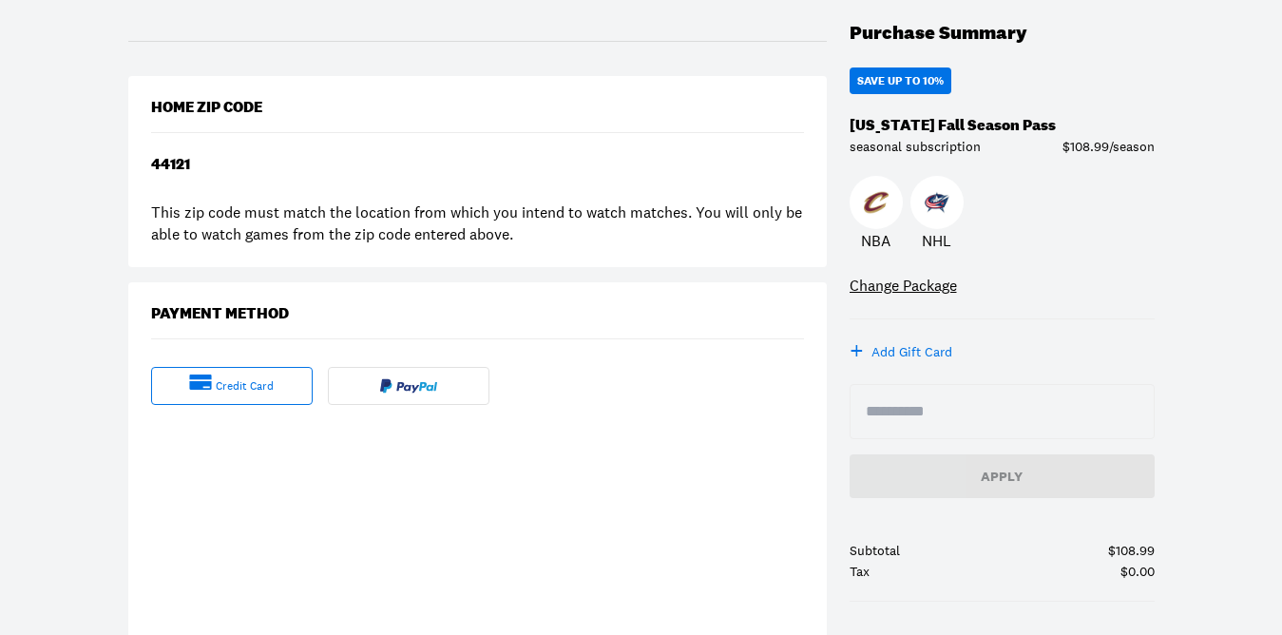
click at [1193, 421] on div at bounding box center [641, 421] width 1282 height 0
click at [1013, 421] on div at bounding box center [641, 421] width 1282 height 0
click at [1233, 421] on div at bounding box center [641, 421] width 1282 height 0
click at [1080, 421] on div at bounding box center [641, 421] width 1282 height 0
click at [752, 421] on div at bounding box center [641, 421] width 1282 height 0
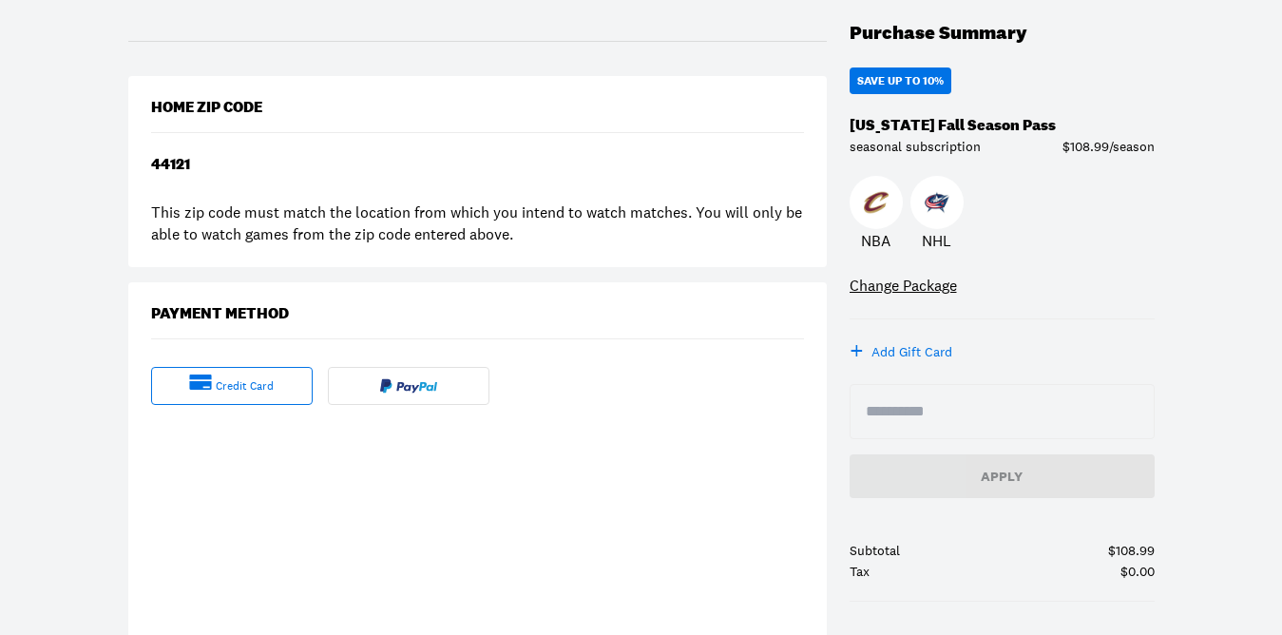
click at [897, 421] on div at bounding box center [641, 421] width 1282 height 0
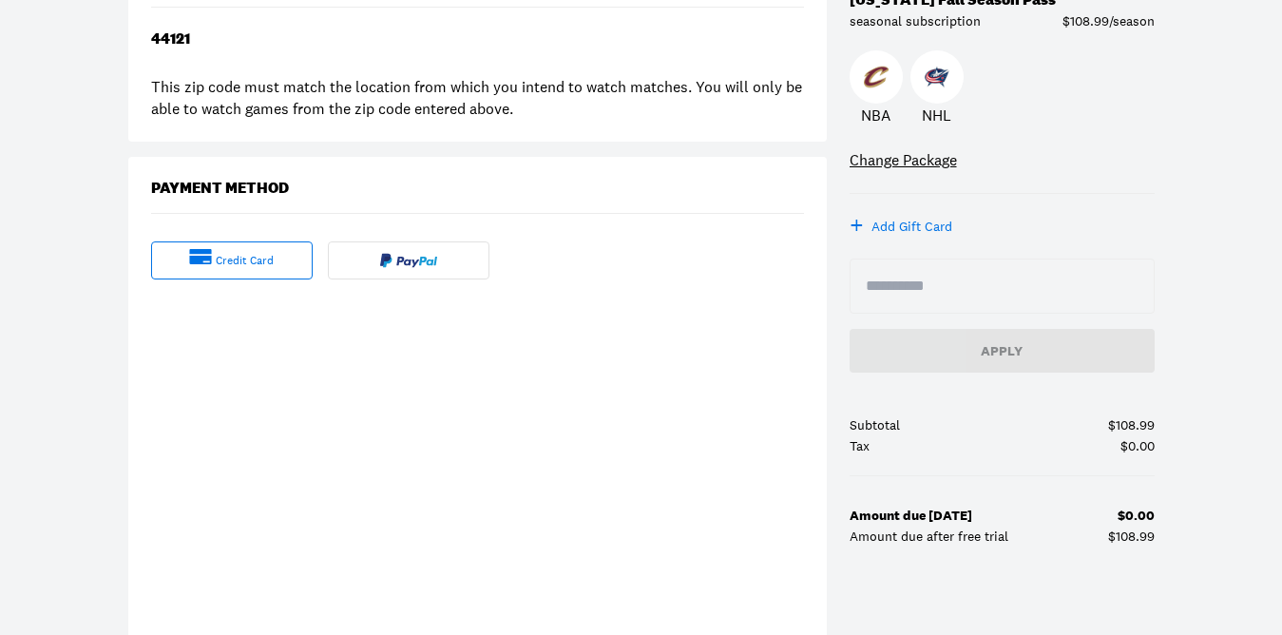
scroll to position [407, 0]
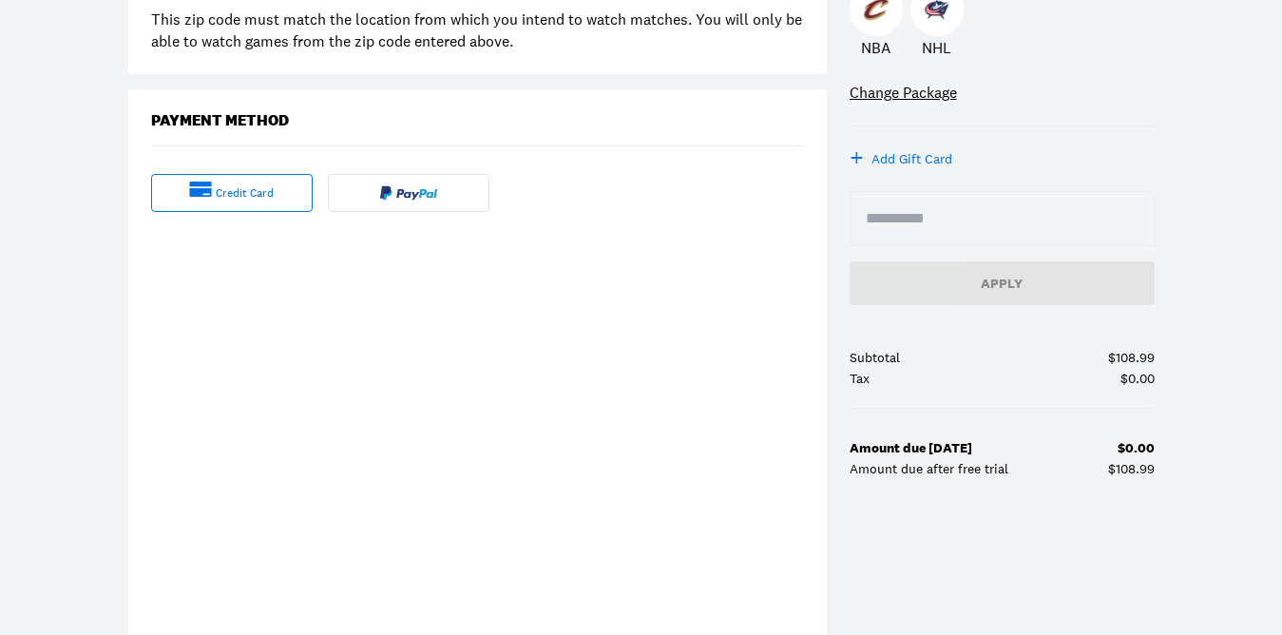
click at [203, 196] on icon at bounding box center [200, 189] width 22 height 15
click at [219, 194] on div "credit card" at bounding box center [245, 193] width 58 height 16
click at [1248, 228] on div at bounding box center [641, 228] width 1282 height 0
click at [225, 202] on div "credit card" at bounding box center [232, 193] width 162 height 38
click at [231, 190] on div "credit card" at bounding box center [245, 193] width 58 height 16
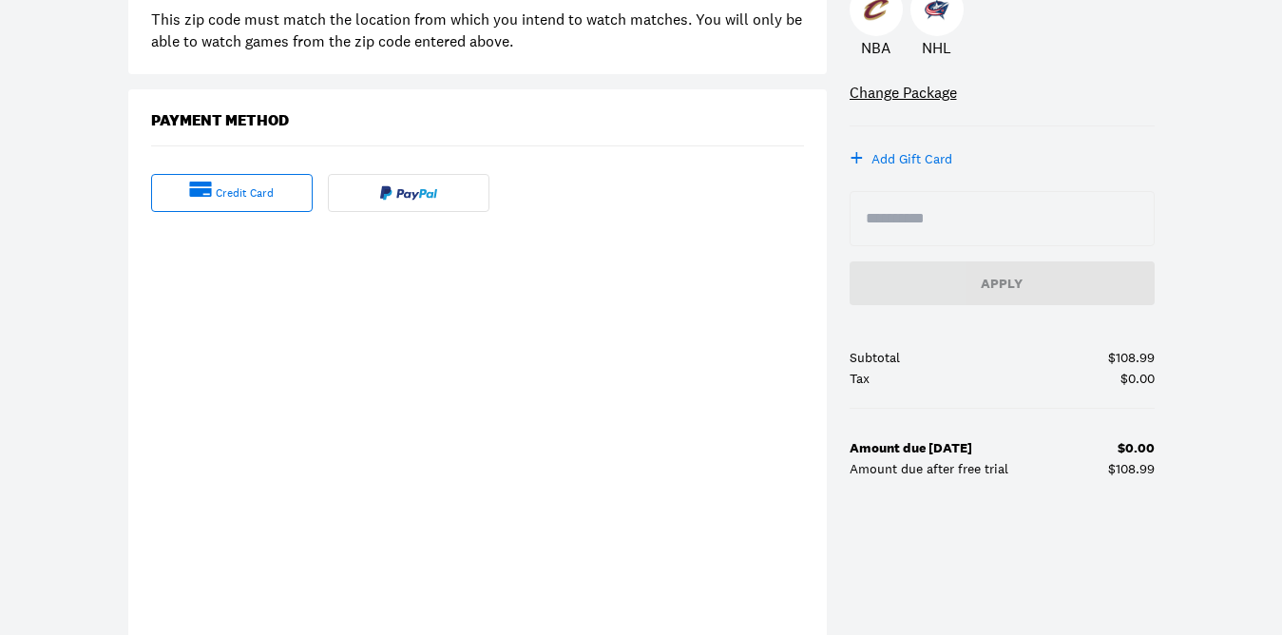
click at [205, 187] on icon at bounding box center [200, 189] width 23 height 15
click at [240, 188] on div "credit card" at bounding box center [245, 193] width 58 height 16
click at [420, 196] on img at bounding box center [408, 192] width 57 height 15
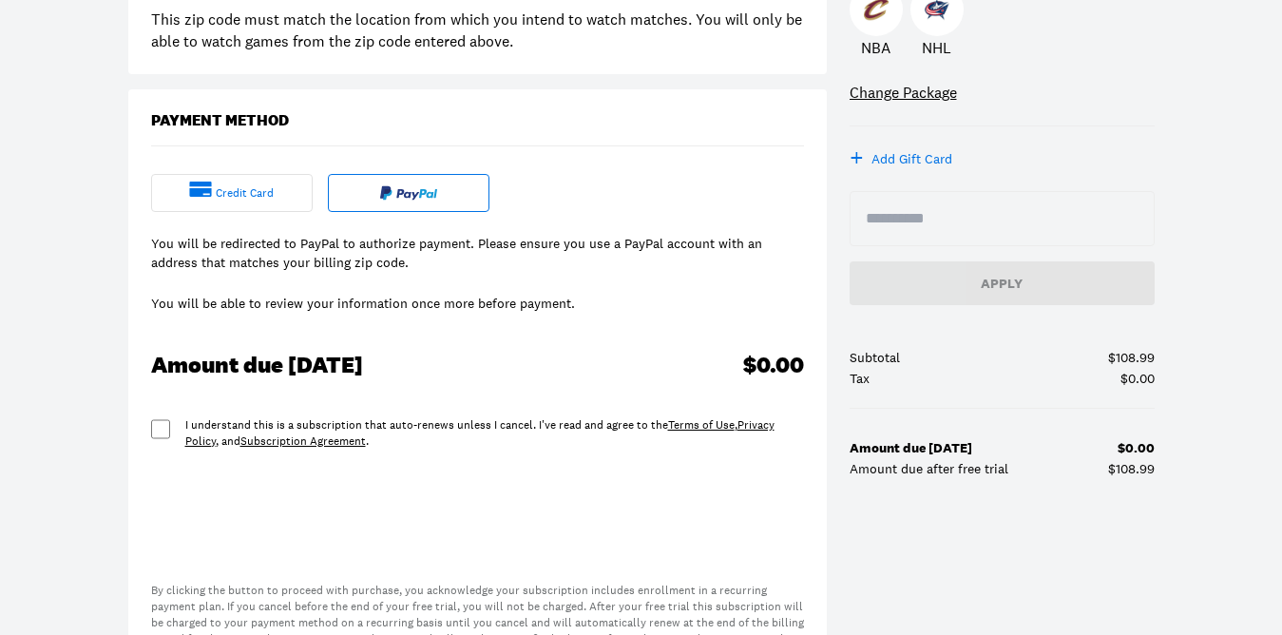
click at [420, 196] on img at bounding box center [408, 192] width 57 height 15
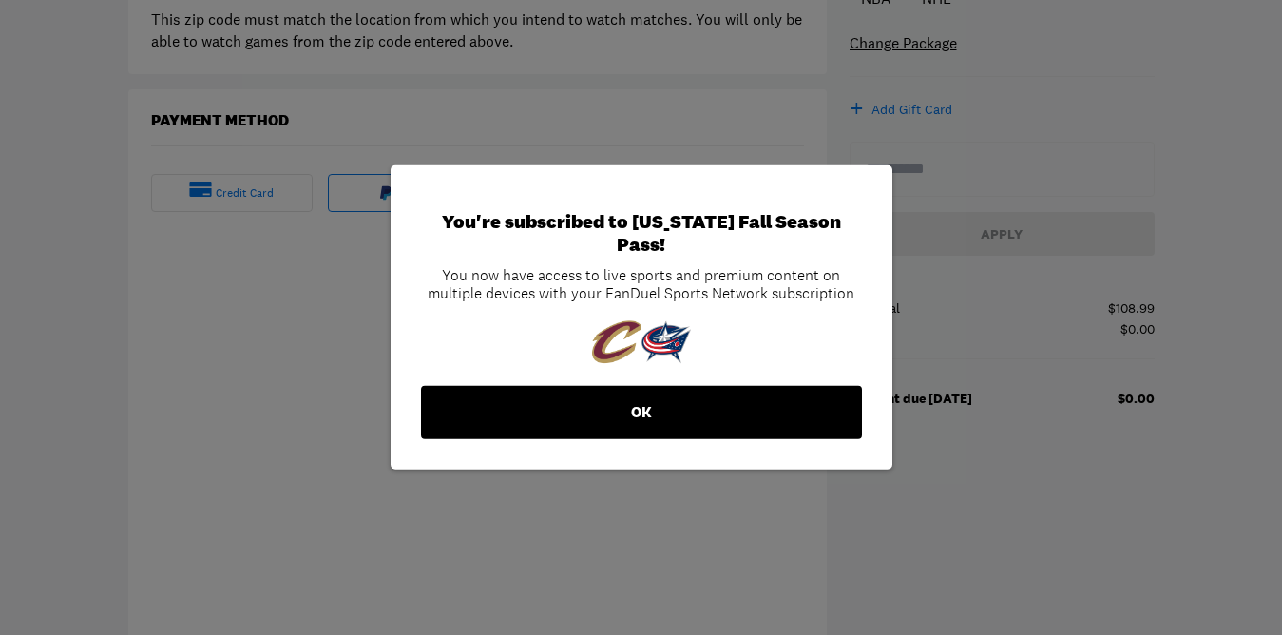
click at [626, 413] on button "OK" at bounding box center [641, 412] width 441 height 53
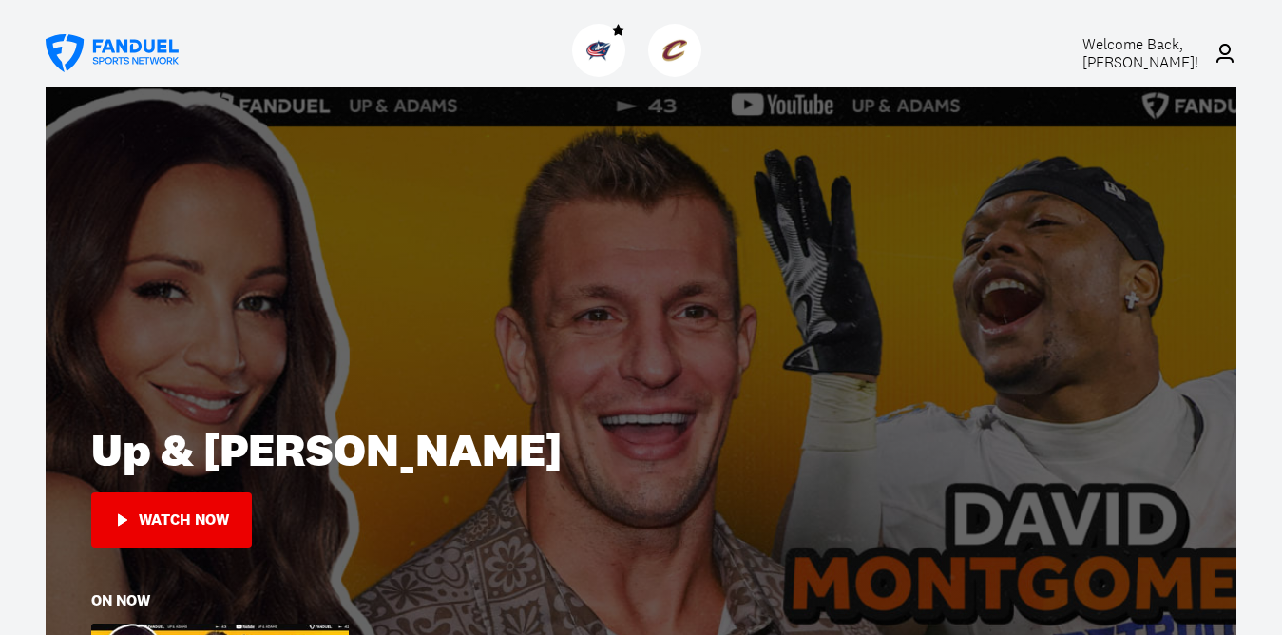
click at [385, 65] on div at bounding box center [641, 53] width 834 height 68
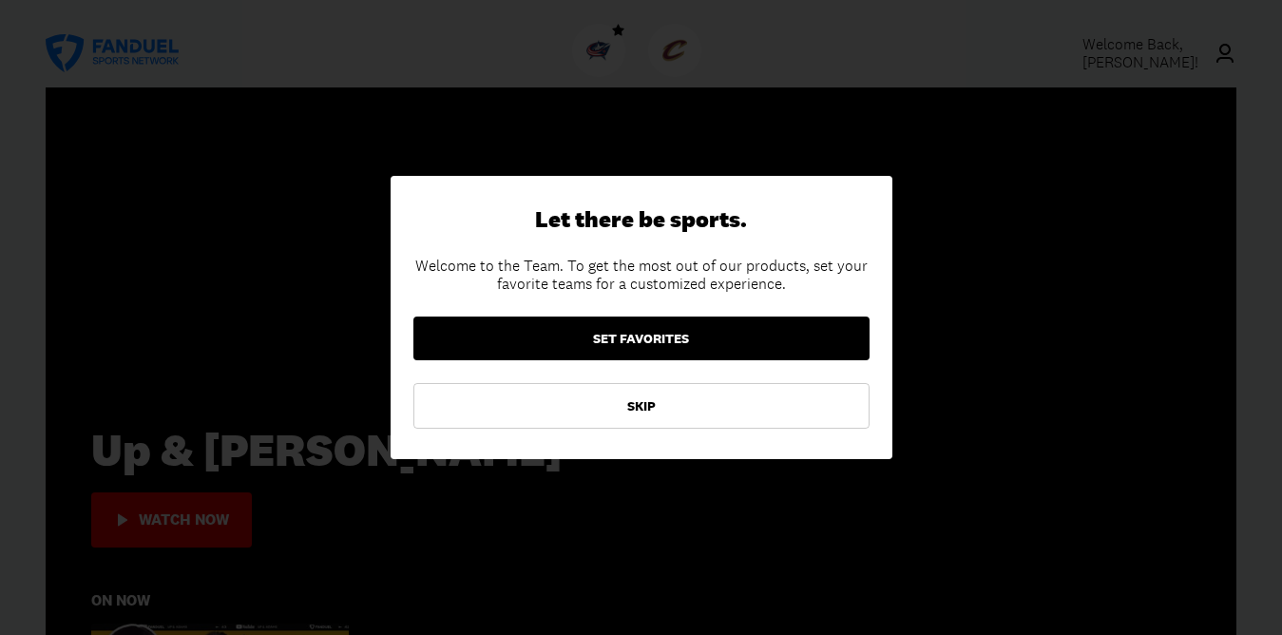
click at [641, 340] on button "SET FAVORITES" at bounding box center [641, 339] width 456 height 44
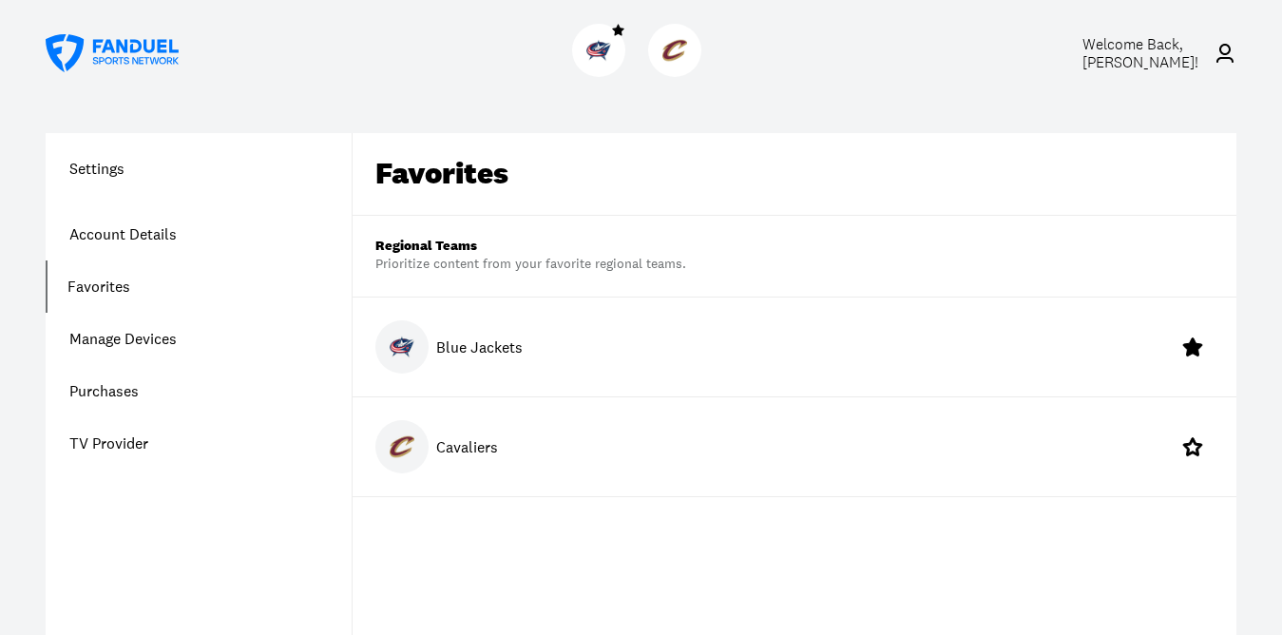
click at [648, 445] on div "Cavaliers" at bounding box center [795, 446] width 884 height 99
click at [1186, 448] on icon at bounding box center [1192, 446] width 19 height 18
click at [1187, 356] on icon at bounding box center [1193, 347] width 23 height 23
click at [1200, 342] on icon at bounding box center [1193, 347] width 23 height 23
click at [1197, 356] on icon at bounding box center [1193, 347] width 23 height 23
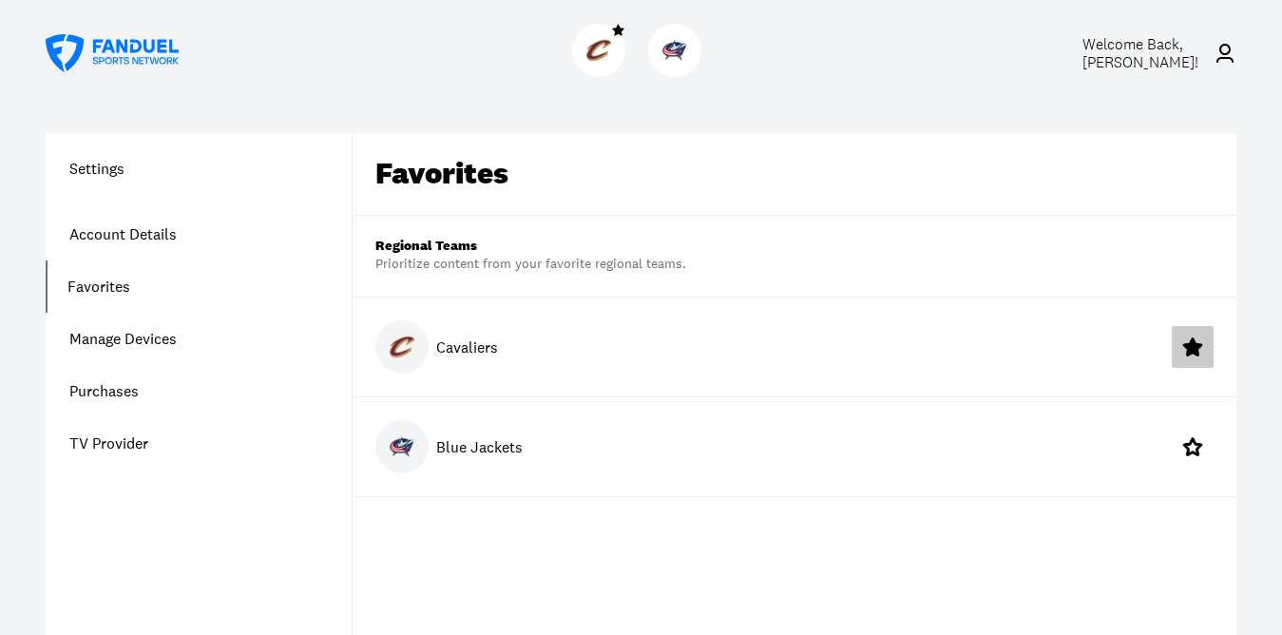
click at [1195, 349] on icon at bounding box center [1193, 347] width 16 height 14
click at [1180, 351] on button at bounding box center [1193, 347] width 42 height 42
click at [126, 230] on link "Account Details" at bounding box center [199, 234] width 306 height 52
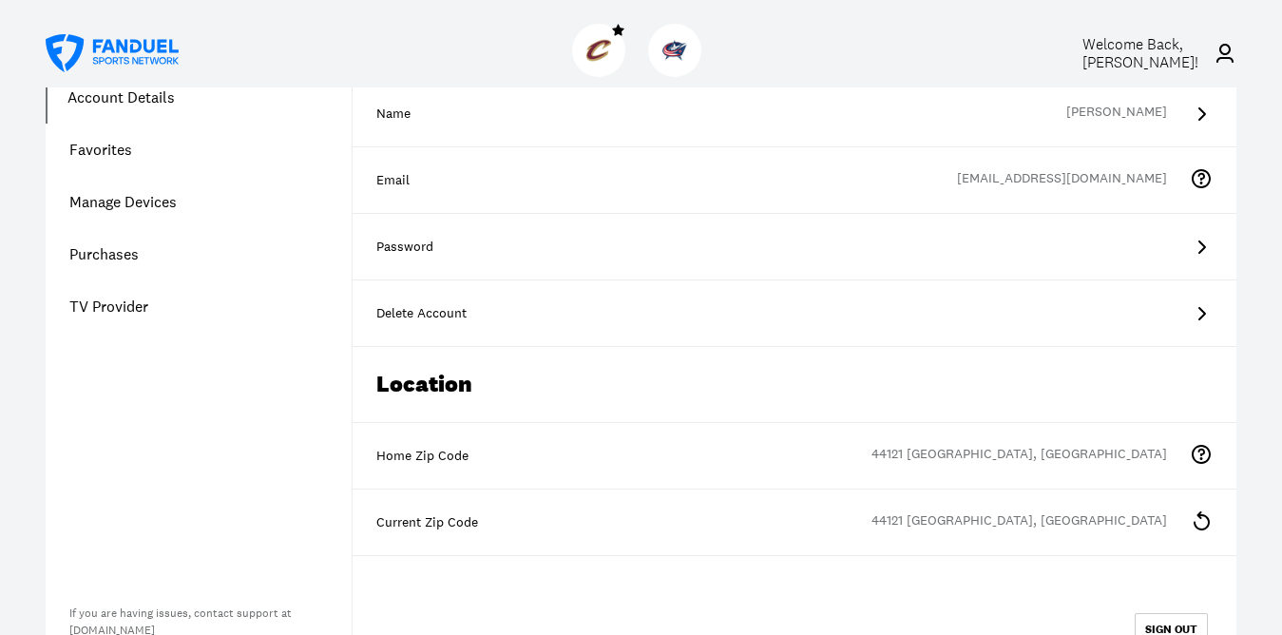
scroll to position [136, 0]
click at [97, 309] on link "TV Provider" at bounding box center [199, 307] width 306 height 52
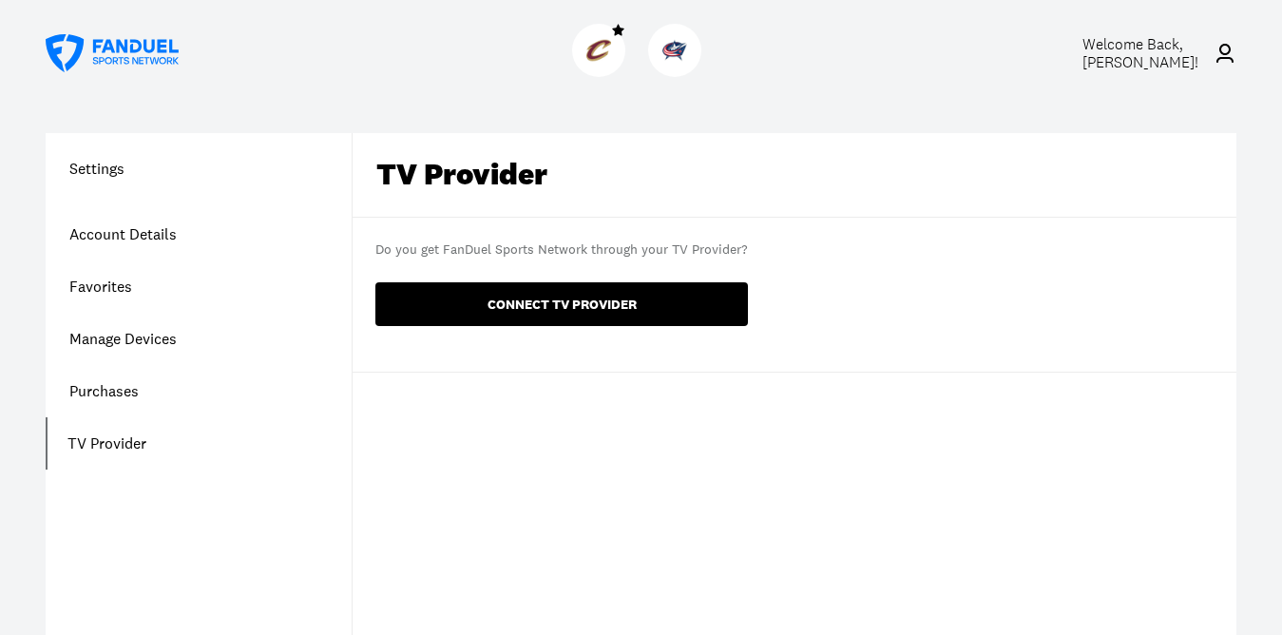
click at [549, 310] on button "CONNECT TV PROVIDER" at bounding box center [561, 304] width 373 height 44
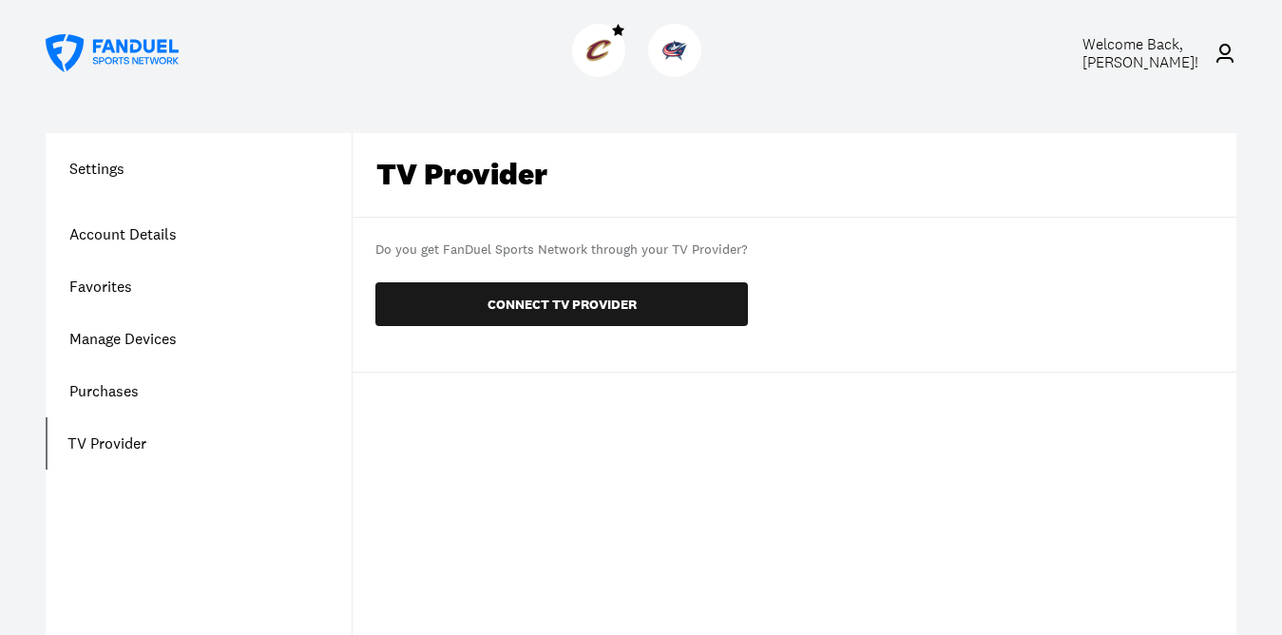
click at [159, 337] on link "Manage Devices" at bounding box center [199, 339] width 306 height 52
